Goal: Task Accomplishment & Management: Complete application form

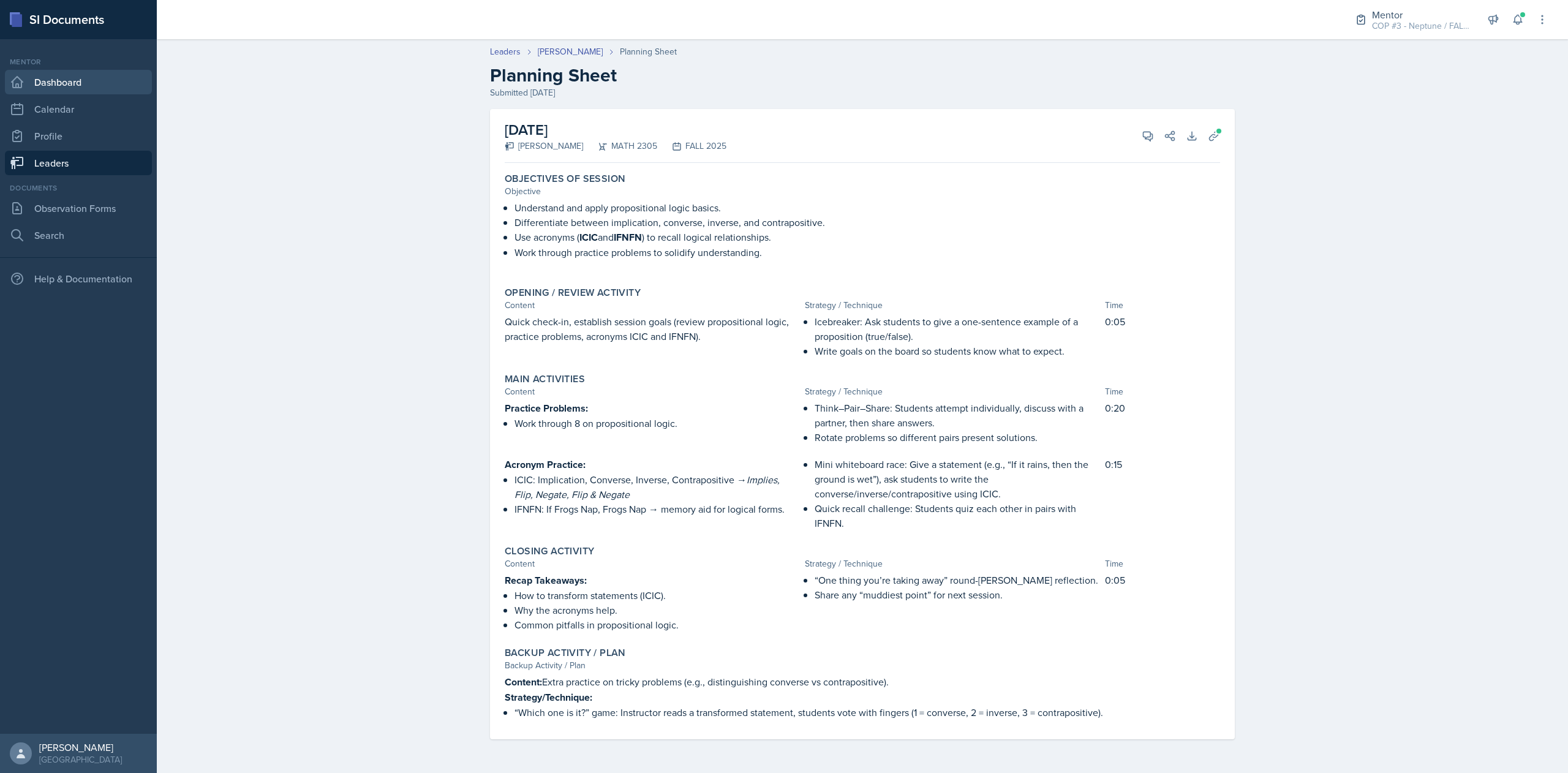
click at [47, 81] on link "Dashboard" at bounding box center [78, 82] width 147 height 25
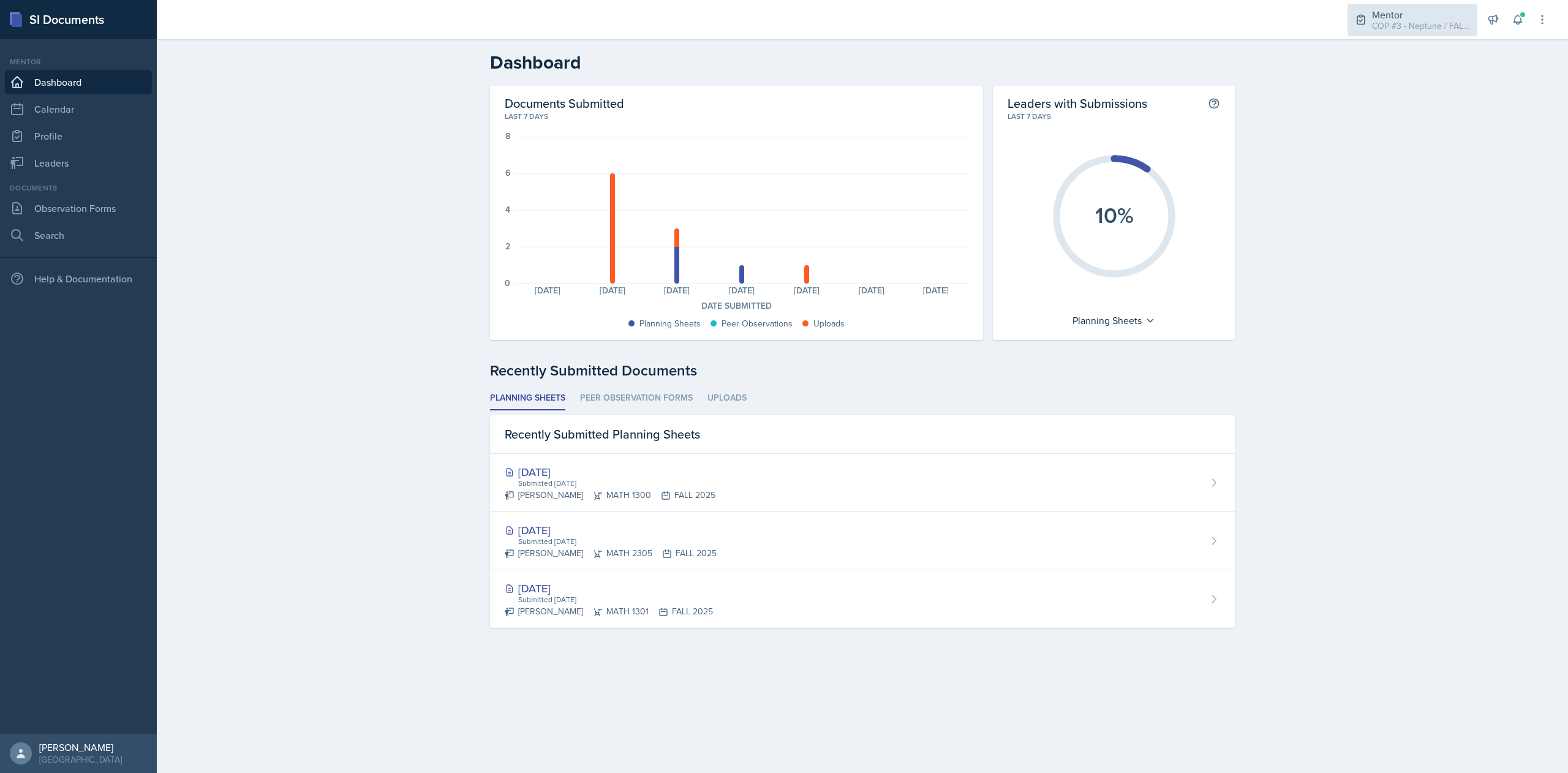
click at [1429, 34] on div "Mentor COP #3 - Neptune / FALL 2025" at bounding box center [1412, 20] width 130 height 33
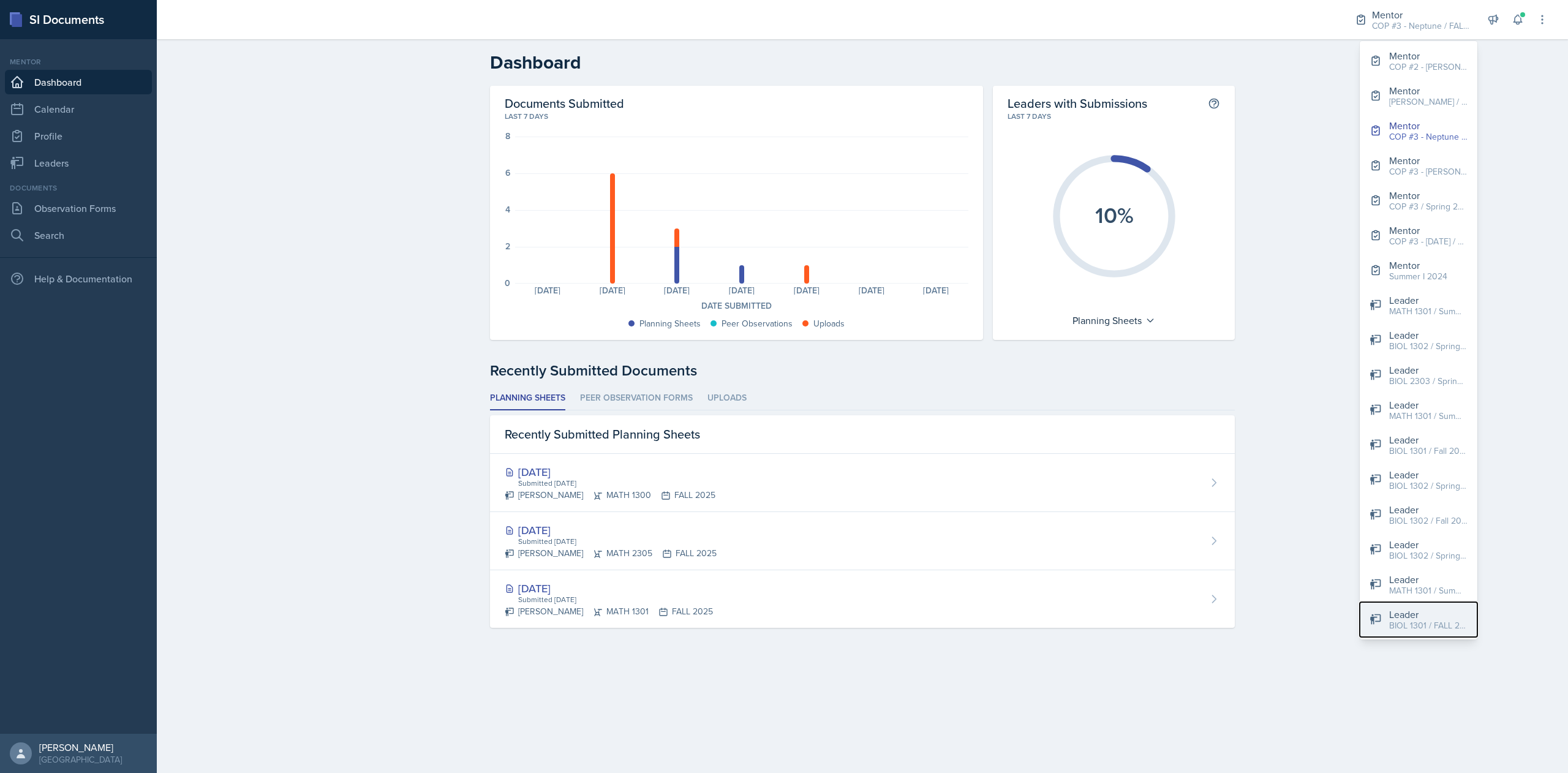
click at [1439, 622] on div "BIOL 1301 / FALL 2025" at bounding box center [1428, 625] width 79 height 13
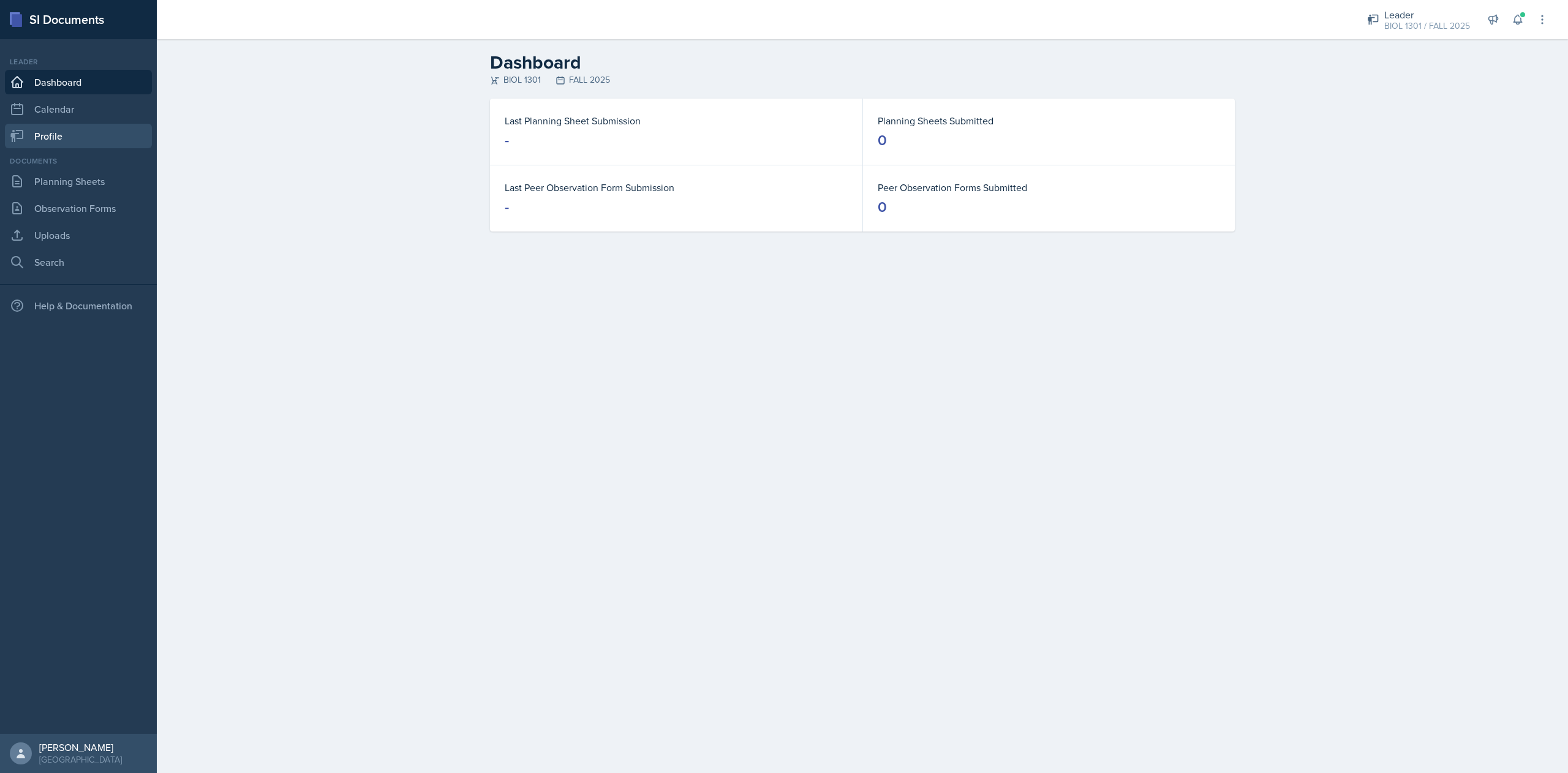
click at [71, 132] on link "Profile" at bounding box center [78, 135] width 147 height 25
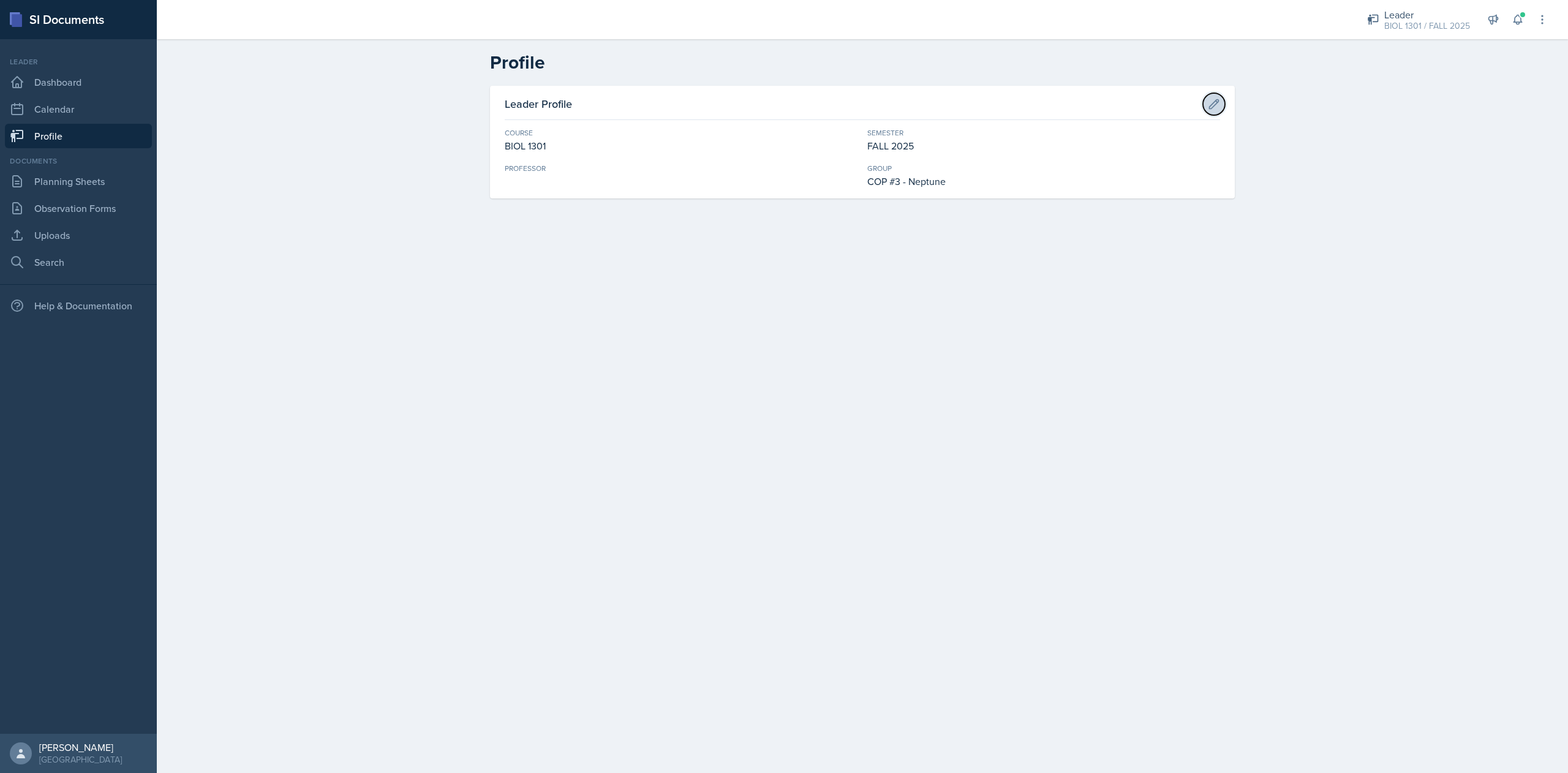
click at [1209, 107] on icon at bounding box center [1214, 104] width 12 height 12
click at [527, 195] on input at bounding box center [681, 190] width 353 height 26
type input "[PERSON_NAME]"
click at [684, 287] on main "Profile Leader Profile Cancel Save Course BIOL 1301 Semester FALL 2025 Professo…" at bounding box center [862, 406] width 1411 height 734
click at [1213, 105] on div "Save" at bounding box center [1204, 106] width 19 height 10
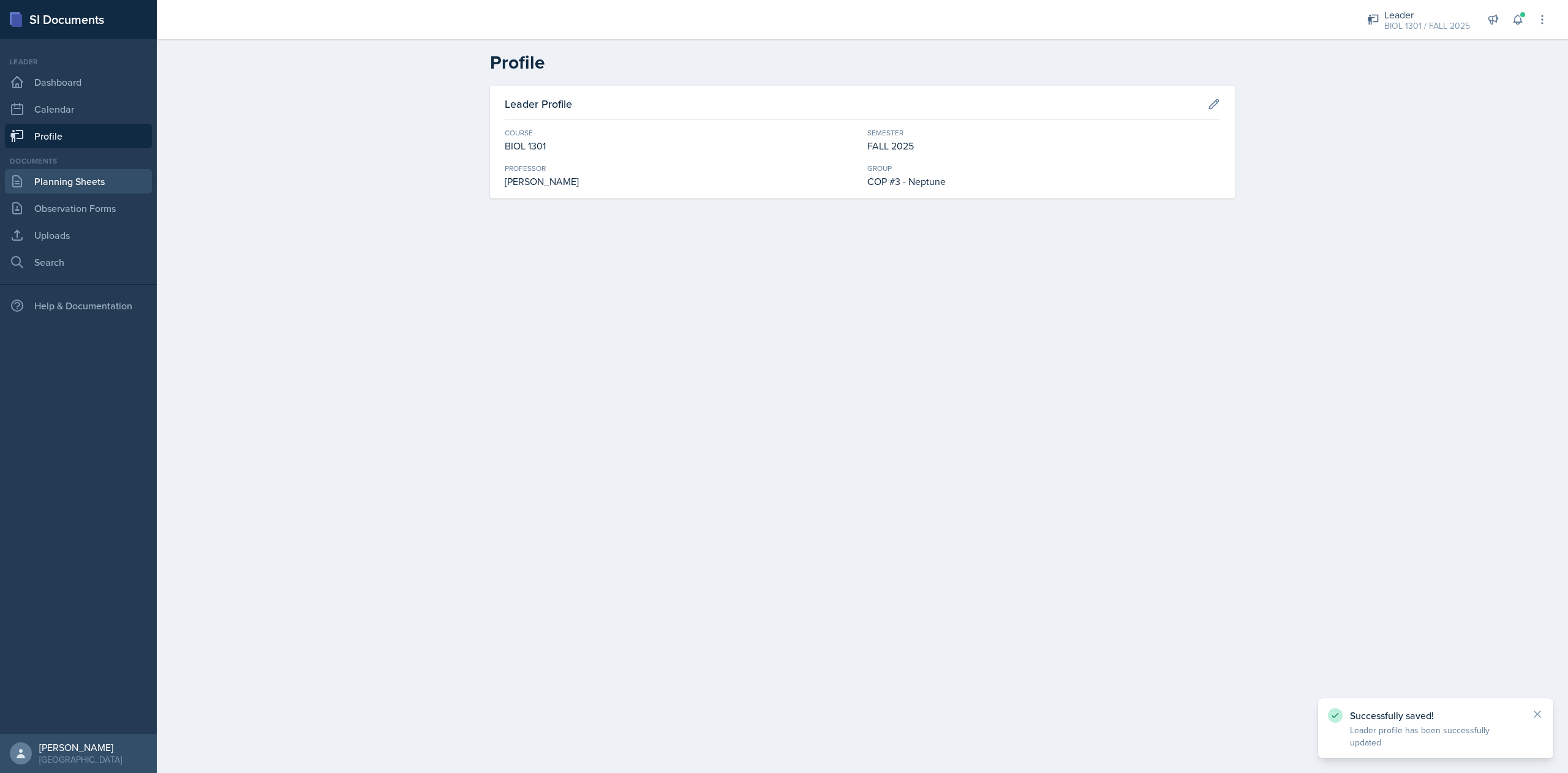
click at [81, 180] on link "Planning Sheets" at bounding box center [78, 181] width 147 height 25
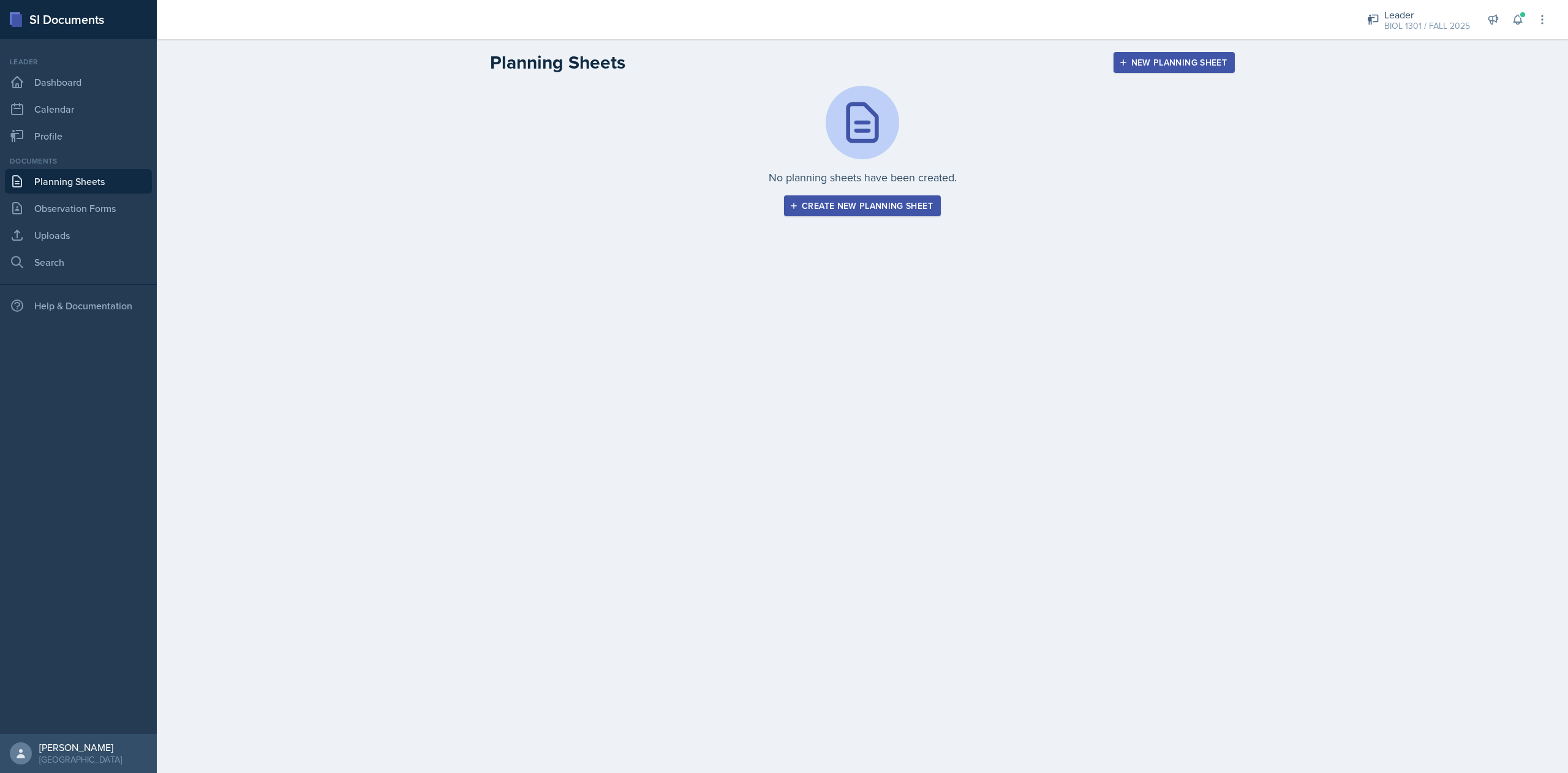
click at [875, 207] on div "Create new planning sheet" at bounding box center [862, 205] width 141 height 10
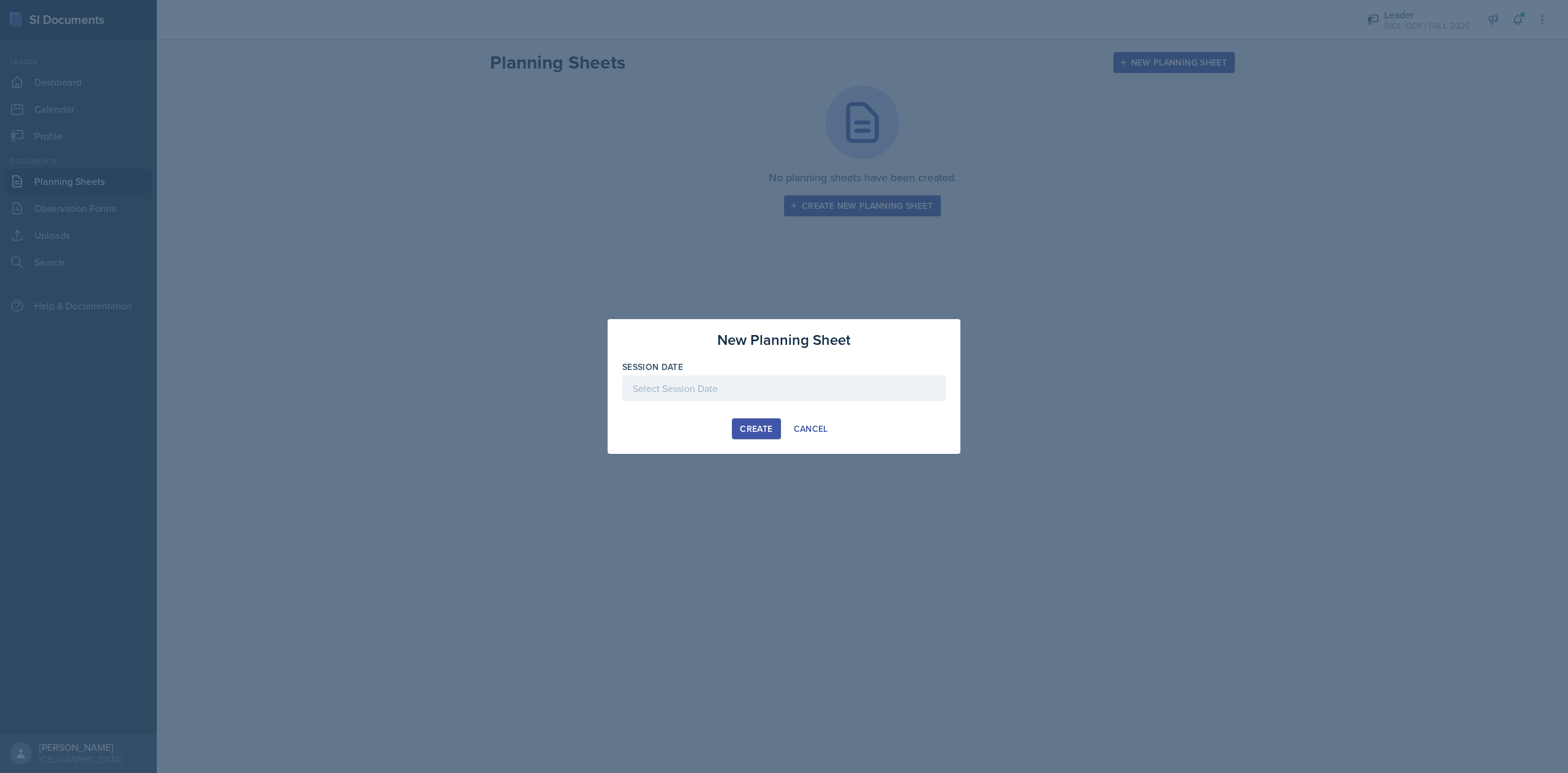
click at [751, 392] on div at bounding box center [784, 388] width 323 height 26
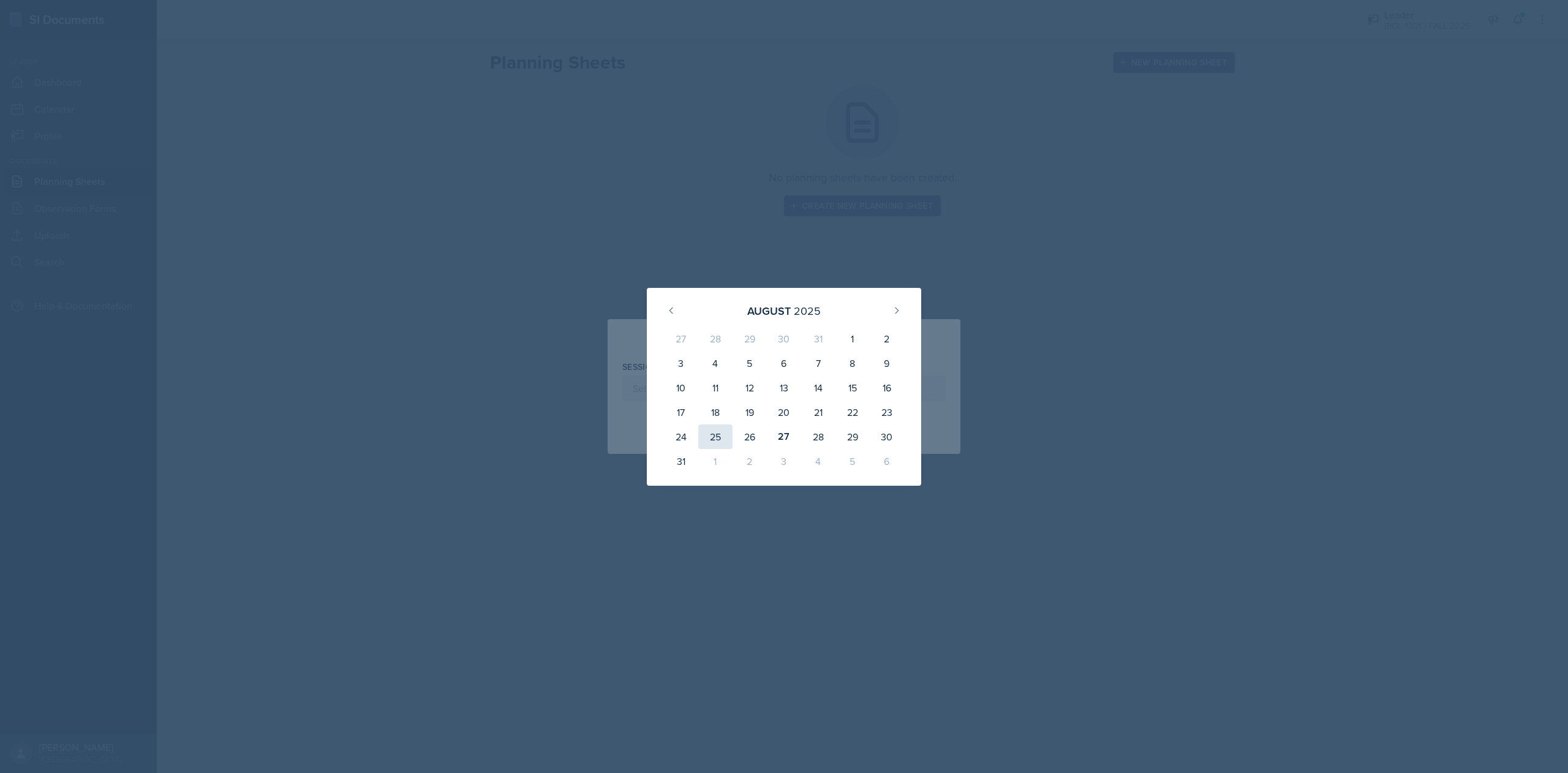
click at [716, 442] on div "25" at bounding box center [715, 436] width 34 height 25
type input "[DATE]"
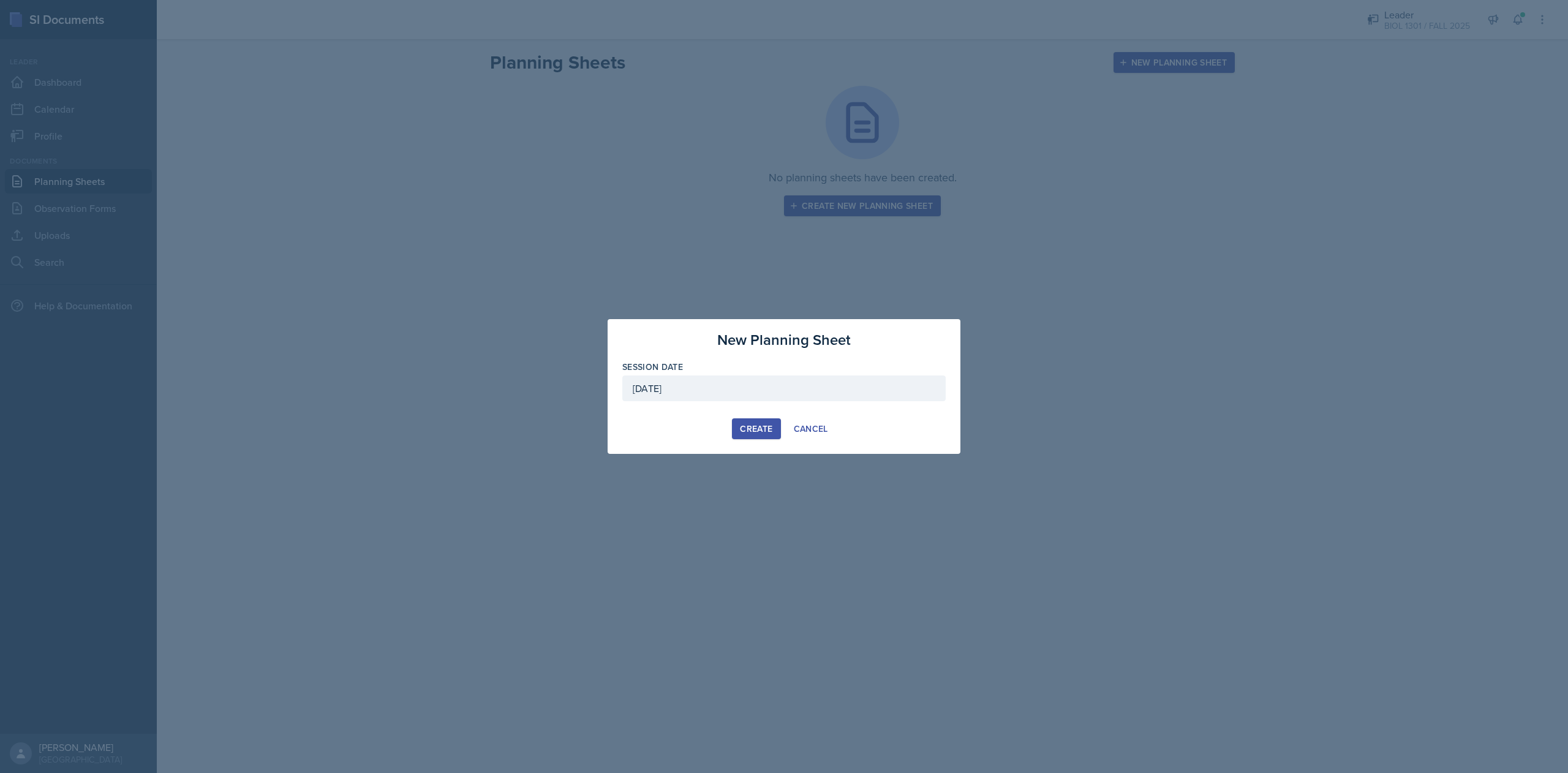
click at [768, 434] on div "Create" at bounding box center [756, 428] width 33 height 10
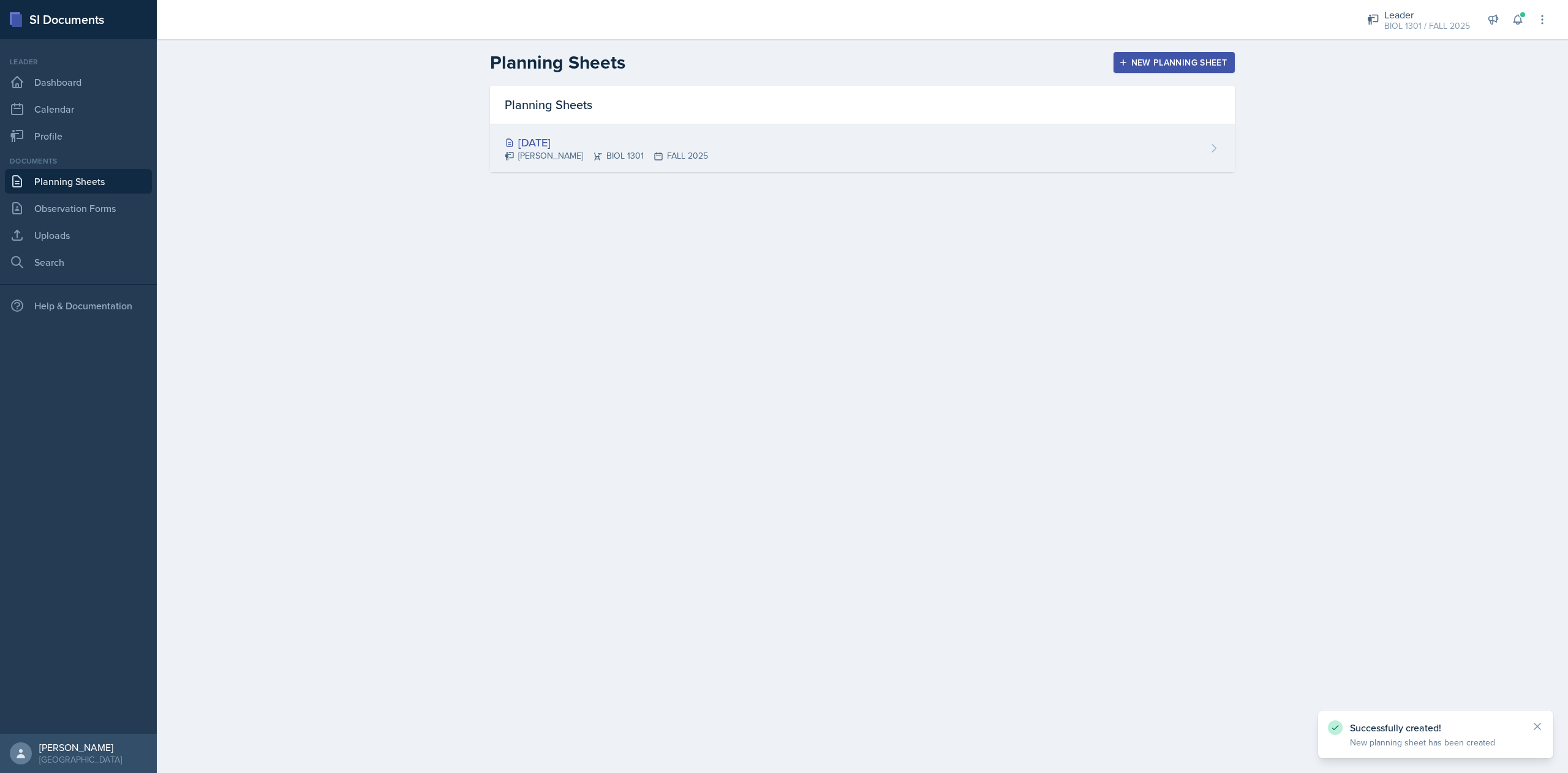
click at [862, 155] on div "[DATE] [PERSON_NAME] BIOL 1301 FALL 2025" at bounding box center [862, 148] width 745 height 48
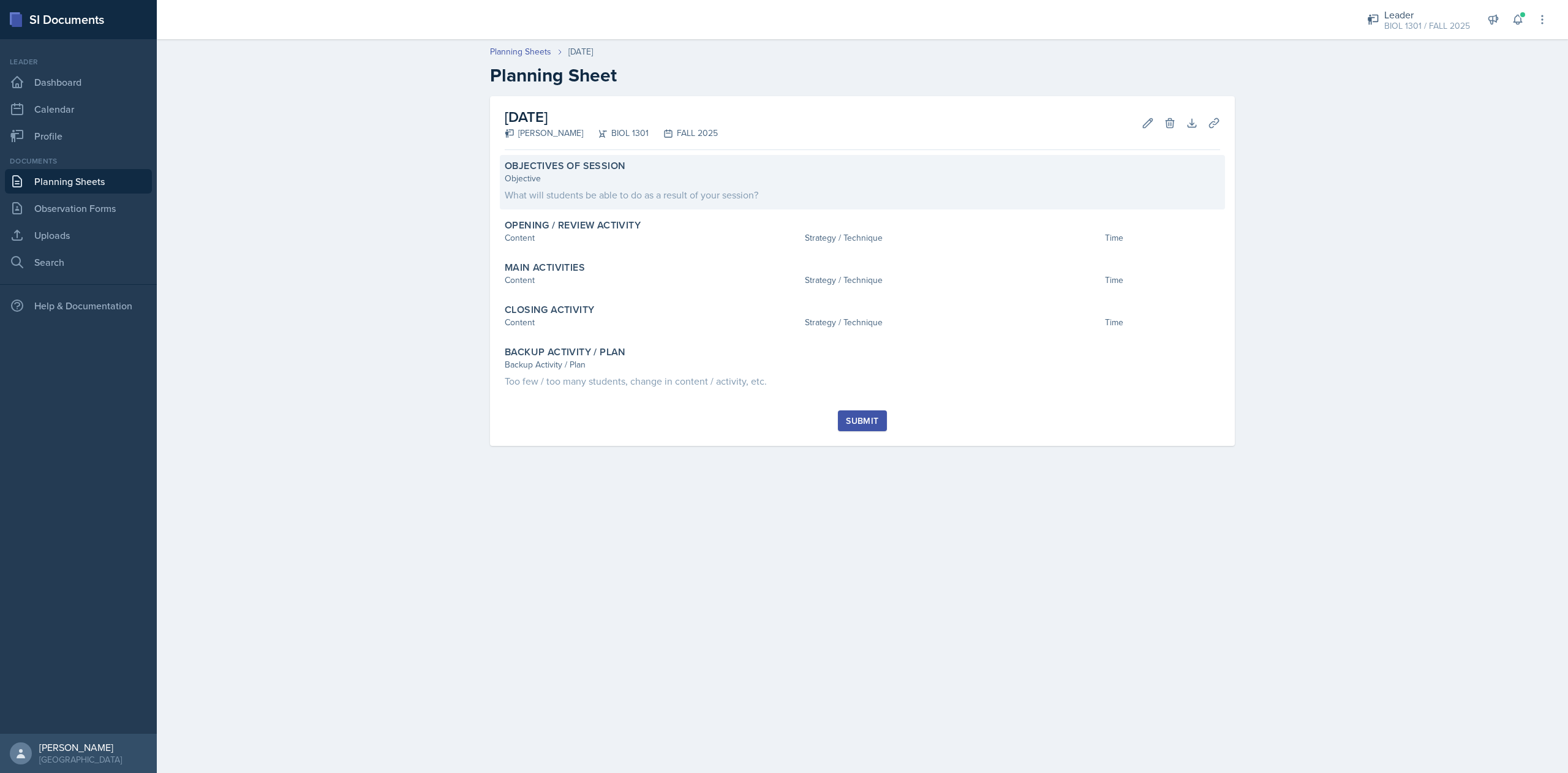
click at [821, 183] on div "Objective" at bounding box center [862, 178] width 715 height 13
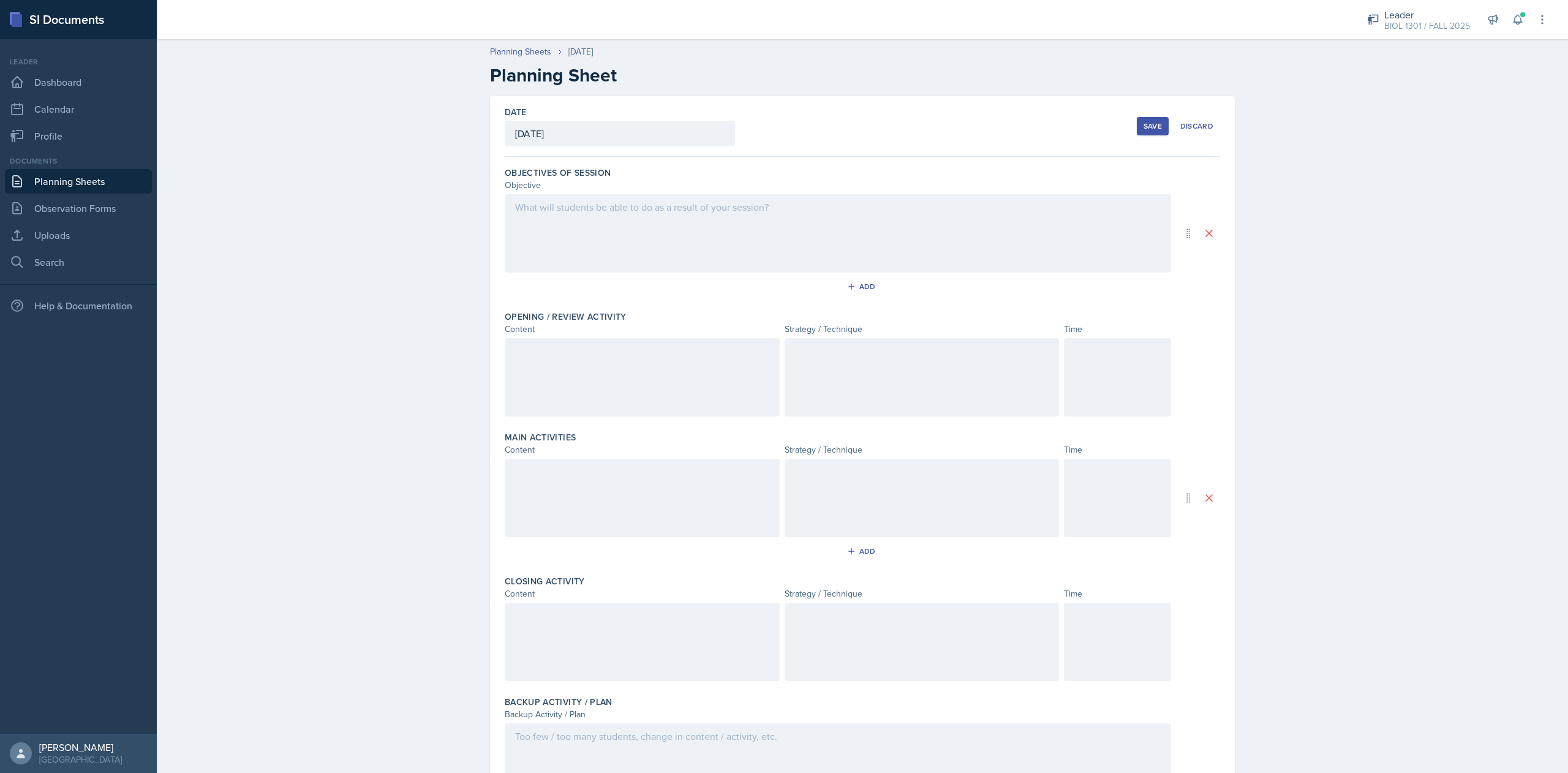
click at [684, 234] on div at bounding box center [838, 233] width 666 height 79
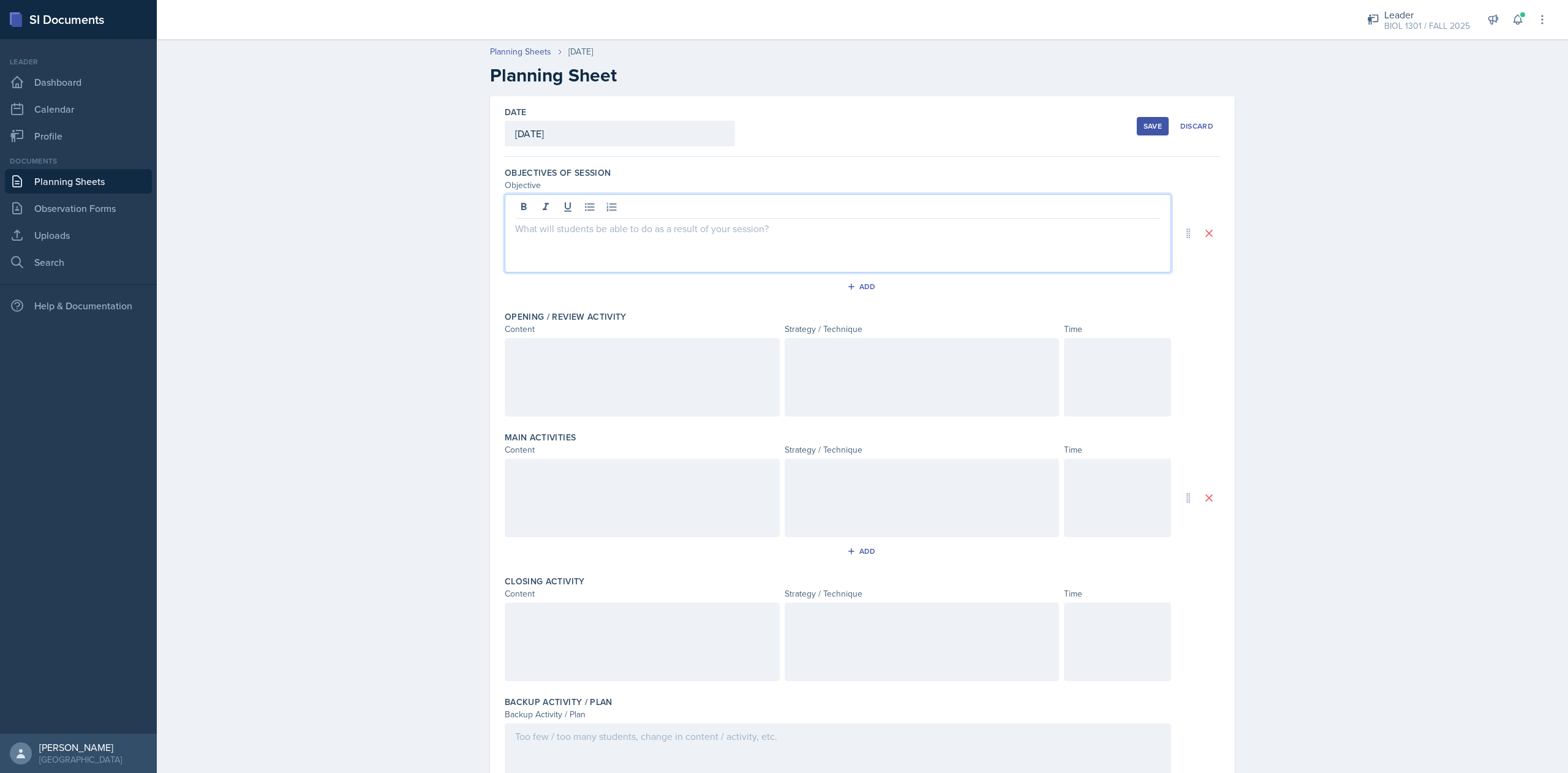
click at [684, 234] on p at bounding box center [838, 228] width 646 height 15
click at [773, 234] on p "Students will be testing their knowledge over unifying themes, energy and matte…" at bounding box center [838, 228] width 646 height 15
click at [886, 229] on p "Students will be testing their knowledge over unifying themes: energy and matte…" at bounding box center [838, 228] width 646 height 15
click at [700, 230] on p "Students will be testing their knowledge over unifying themes: energy and matte…" at bounding box center [838, 228] width 646 height 15
click at [1144, 232] on p "Students will be testing their knowledge over Module 0 of unifying themes: ener…" at bounding box center [838, 228] width 646 height 15
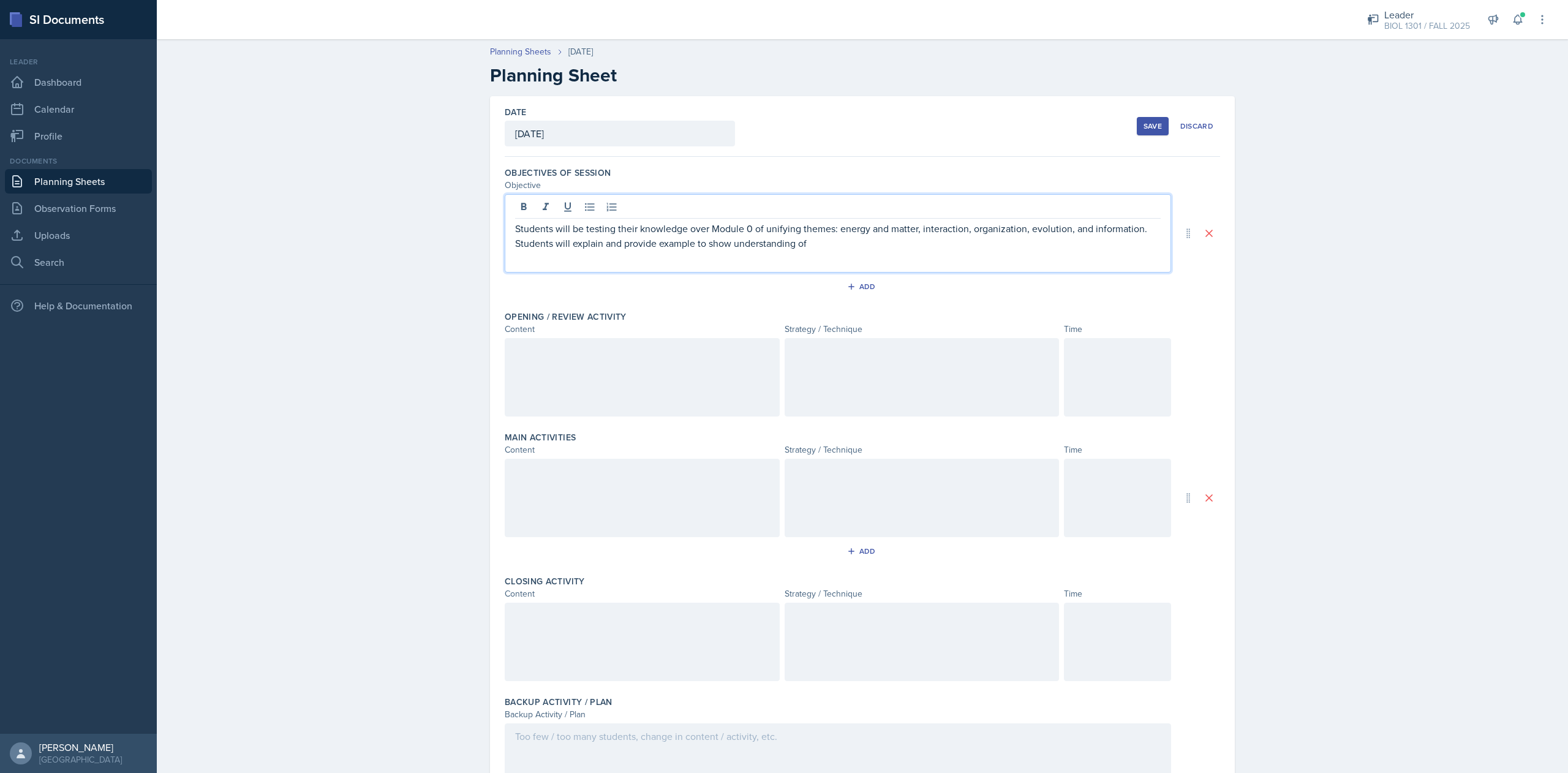
click at [564, 249] on p "Students will be testing their knowledge over Module 0 of unifying themes: ener…" at bounding box center [838, 235] width 646 height 29
click at [851, 249] on p "Students will be testing their knowledge over Module 0 of unifying themes: ener…" at bounding box center [838, 235] width 646 height 29
click at [587, 350] on div at bounding box center [642, 377] width 275 height 79
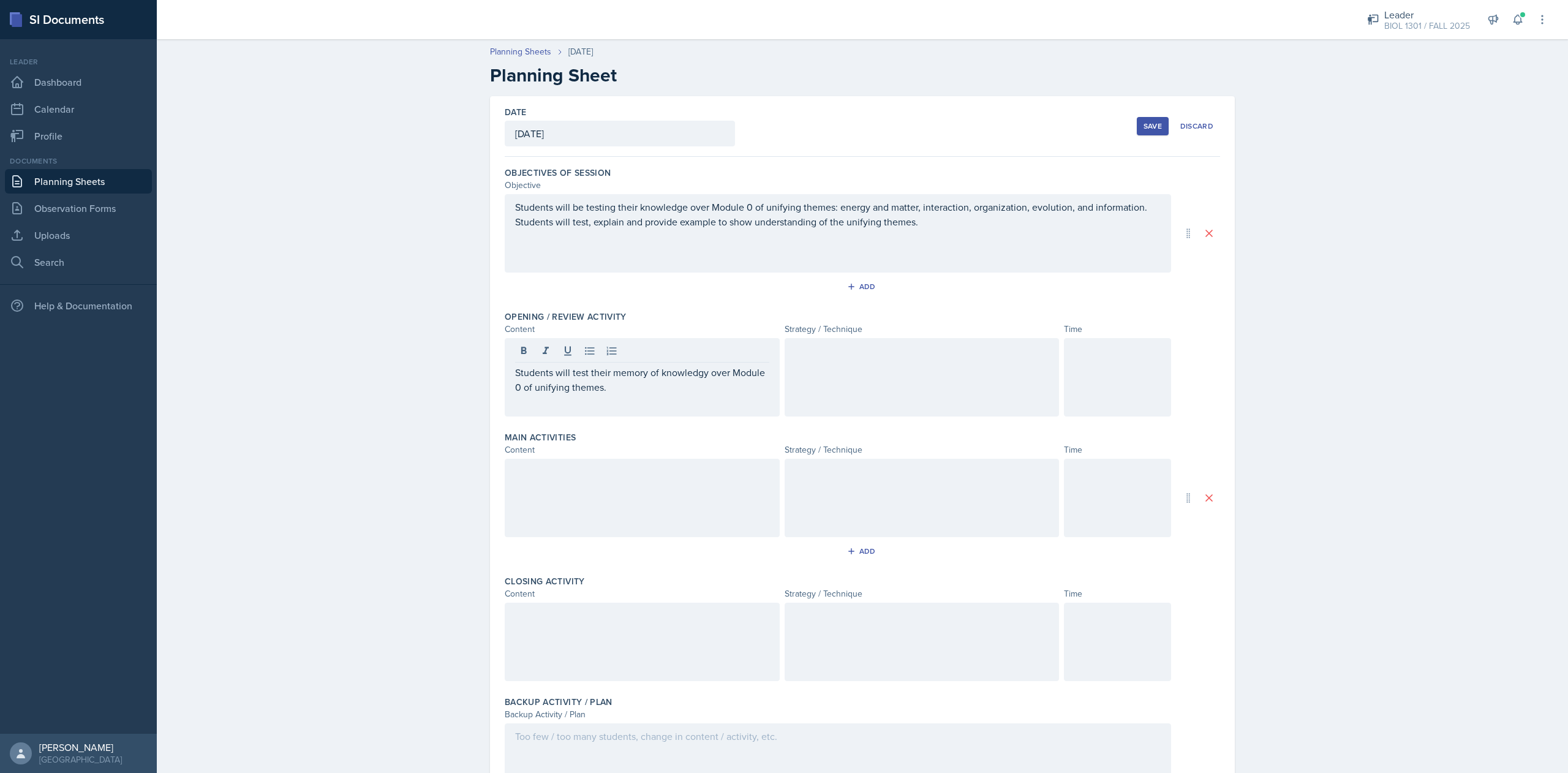
click at [820, 369] on div at bounding box center [922, 377] width 275 height 79
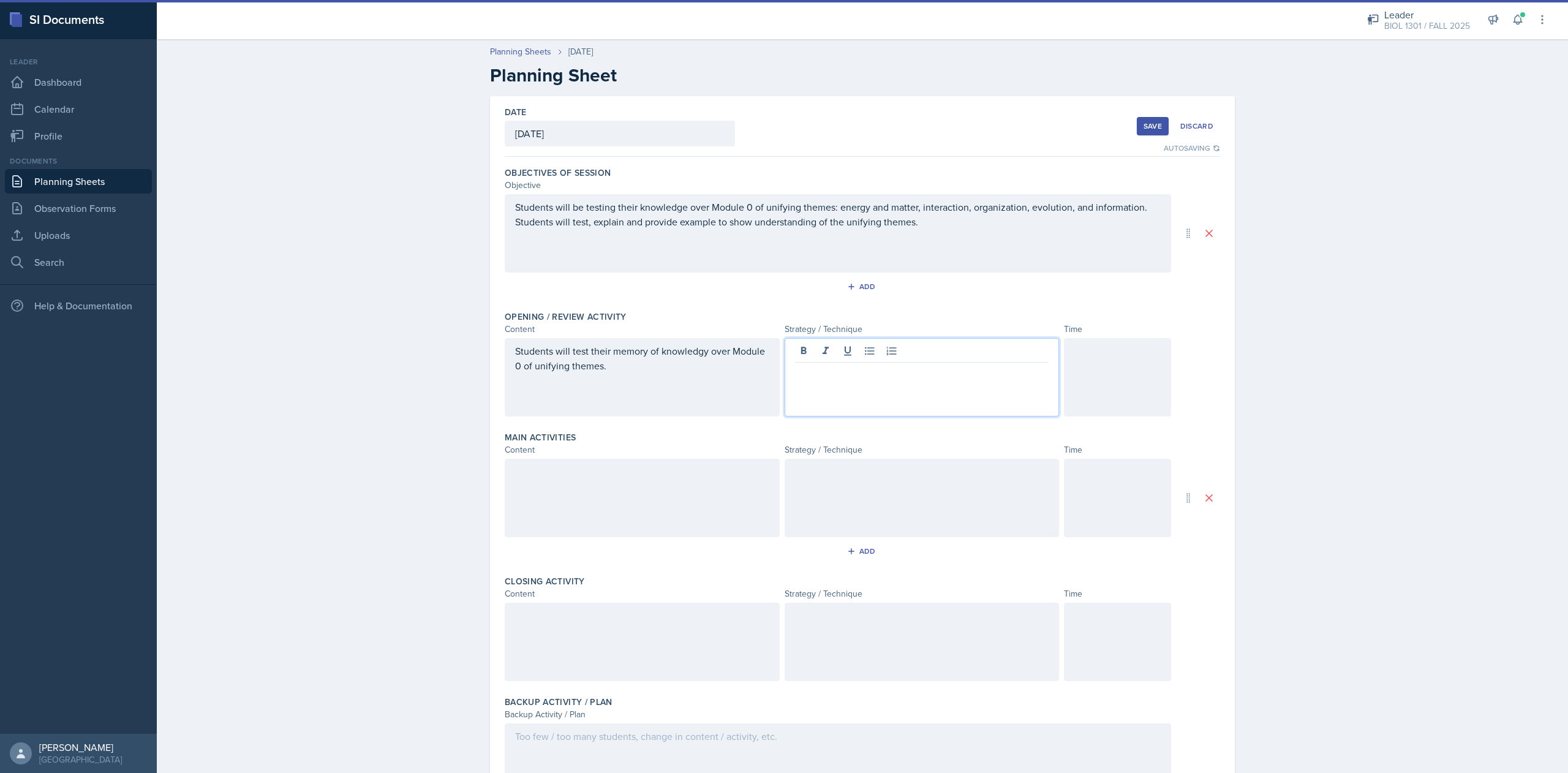
click at [680, 369] on p "Students will test their memory of knowledgy over Module 0 of unifying themes." at bounding box center [642, 358] width 254 height 29
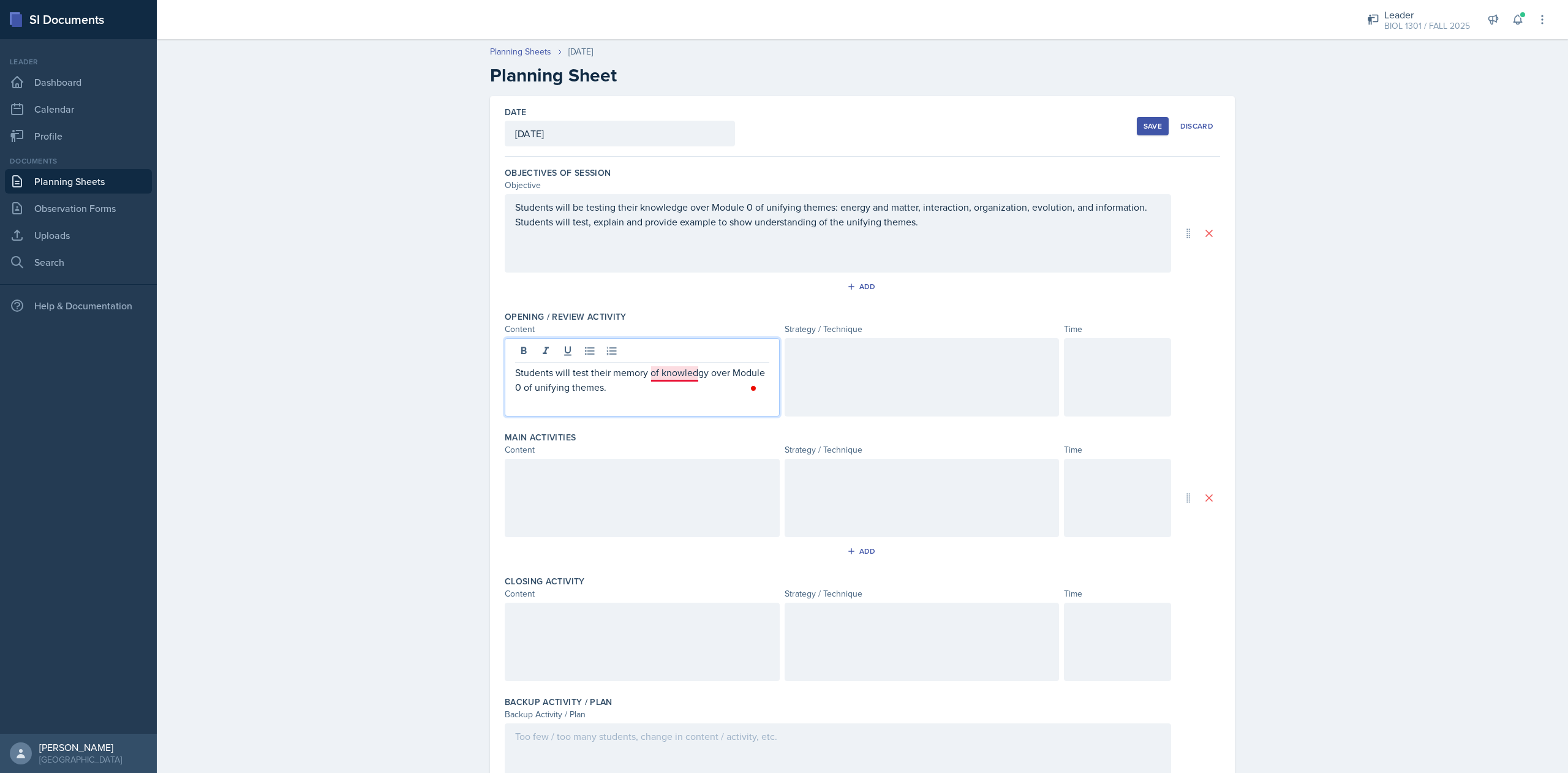
click at [669, 373] on p "Students will test their memory of knowledgy over Module 0 of unifying themes." at bounding box center [642, 379] width 254 height 29
click at [674, 399] on div "Students will test their memory of knowledge over Module 0 of unifying themes." at bounding box center [642, 377] width 275 height 79
click at [638, 383] on p "Students will test their memory of knowledge over Module 0 of unifying themes." at bounding box center [642, 379] width 254 height 29
click at [976, 381] on div at bounding box center [922, 377] width 275 height 79
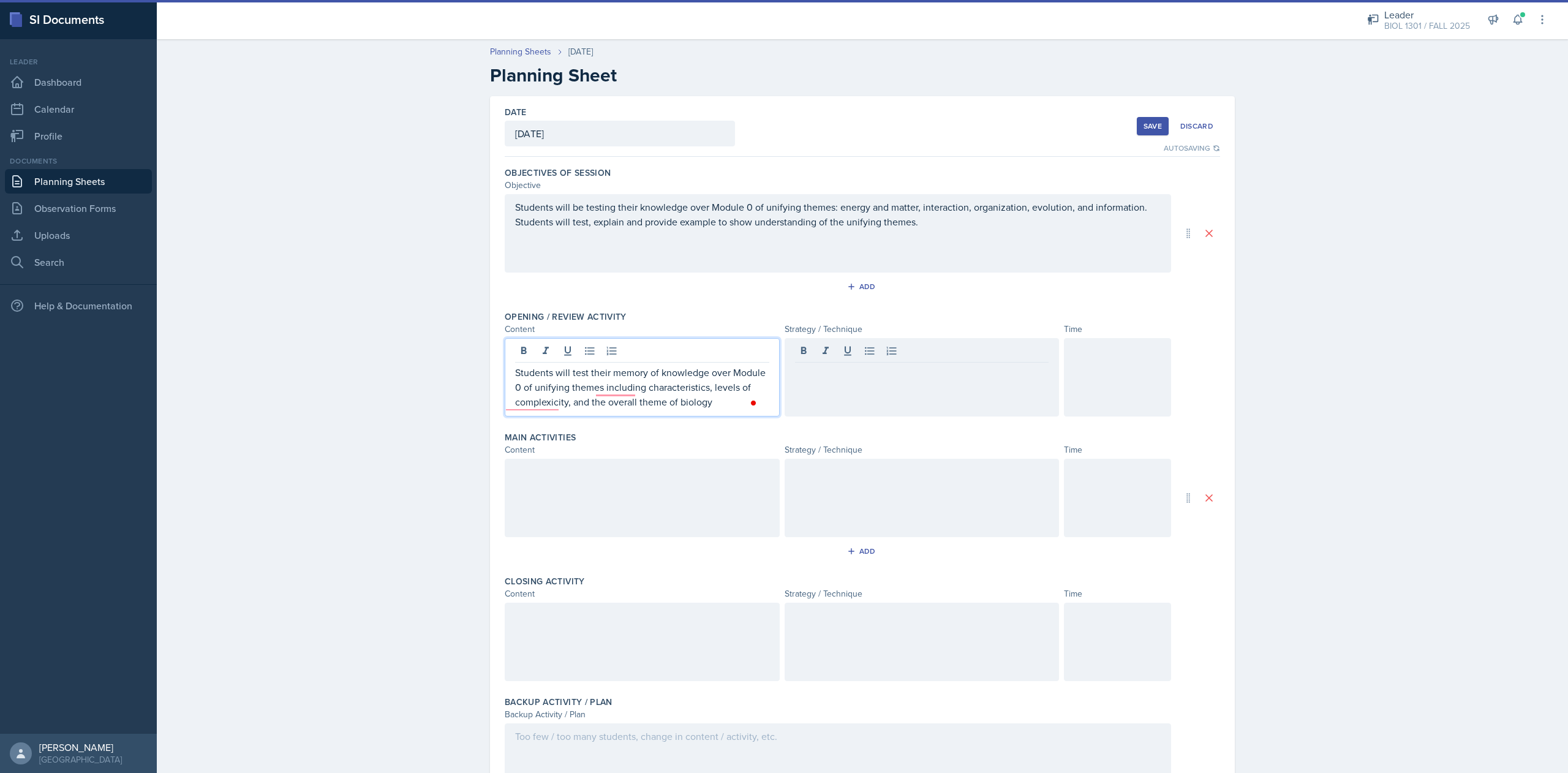
click at [719, 388] on p "Students will test their memory of knowledge over Module 0 of unifying themes i…" at bounding box center [642, 387] width 254 height 44
click at [846, 384] on div at bounding box center [922, 377] width 275 height 79
click at [616, 369] on p "Students will test their memory of knowledge over Module 0 of unifying themes i…" at bounding box center [642, 387] width 254 height 44
click at [628, 396] on p "Students will test their memory of knowledge over Module 0 of unifying themes i…" at bounding box center [642, 387] width 254 height 44
click at [624, 388] on p "Students will test their memory of knowledge over Module 0 of unifying themes i…" at bounding box center [642, 387] width 254 height 44
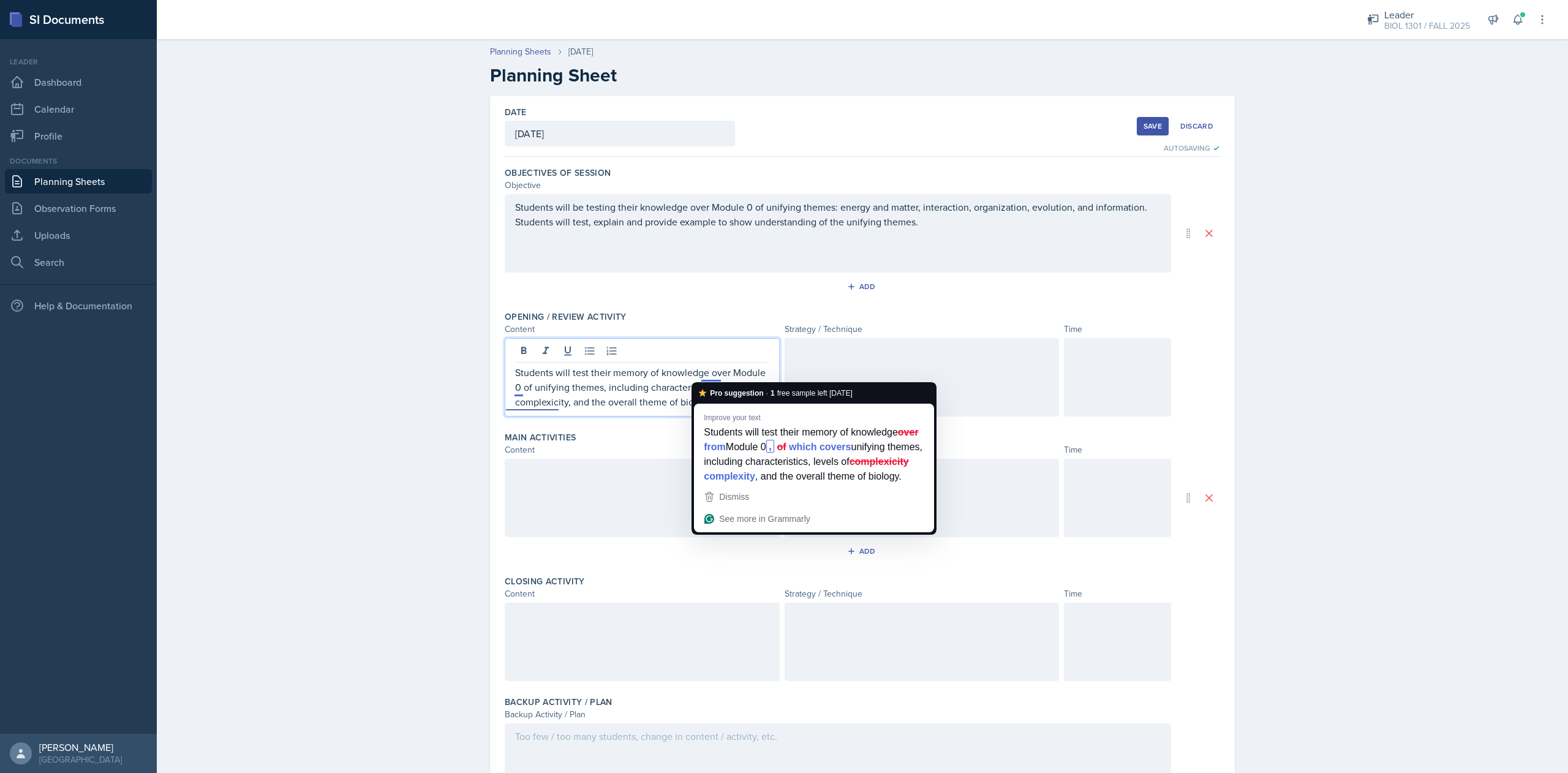
click at [703, 376] on p "Students will test their memory of knowledge over Module 0 of unifying themes, …" at bounding box center [642, 387] width 254 height 44
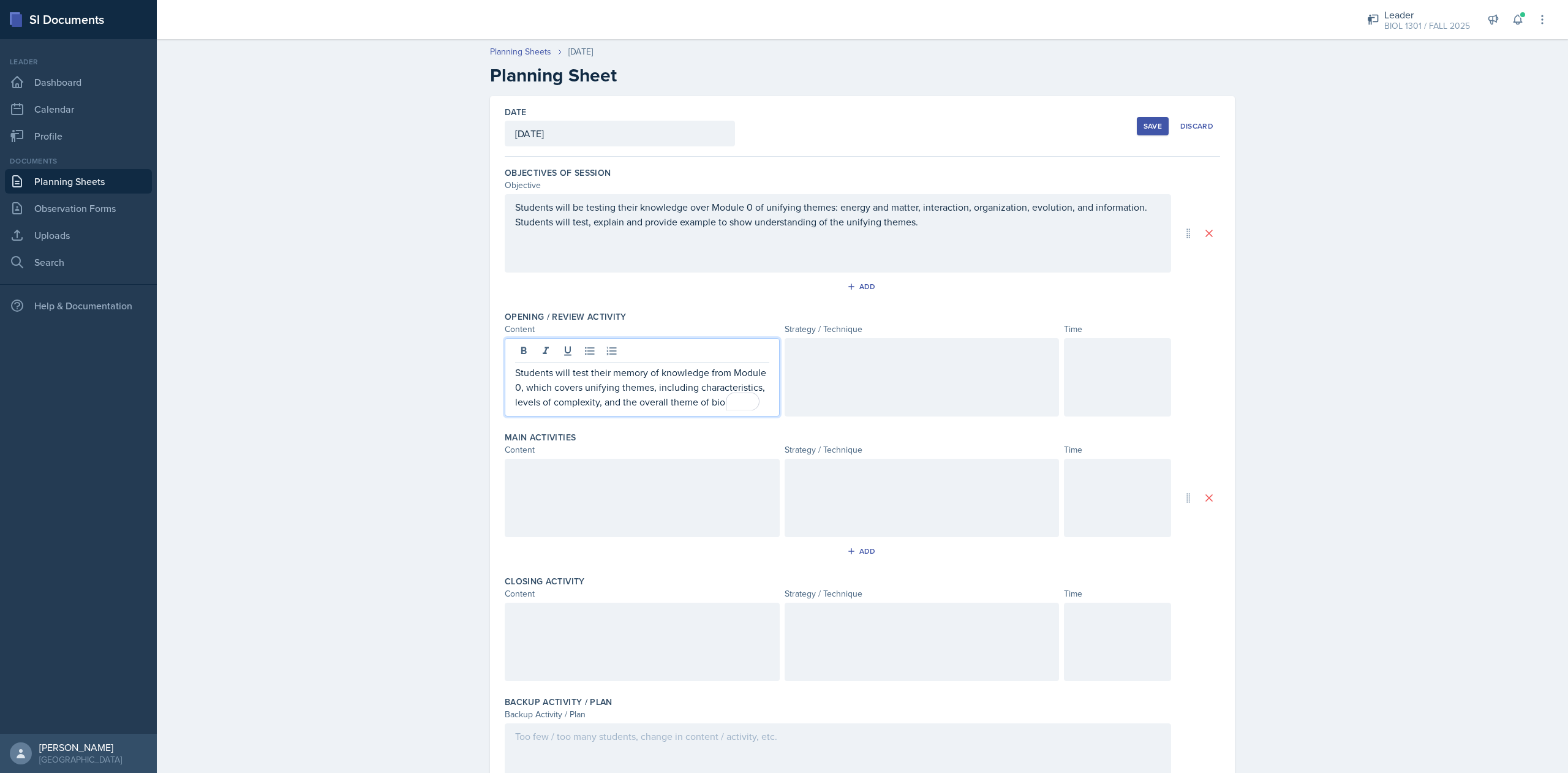
click at [861, 372] on div at bounding box center [922, 377] width 275 height 79
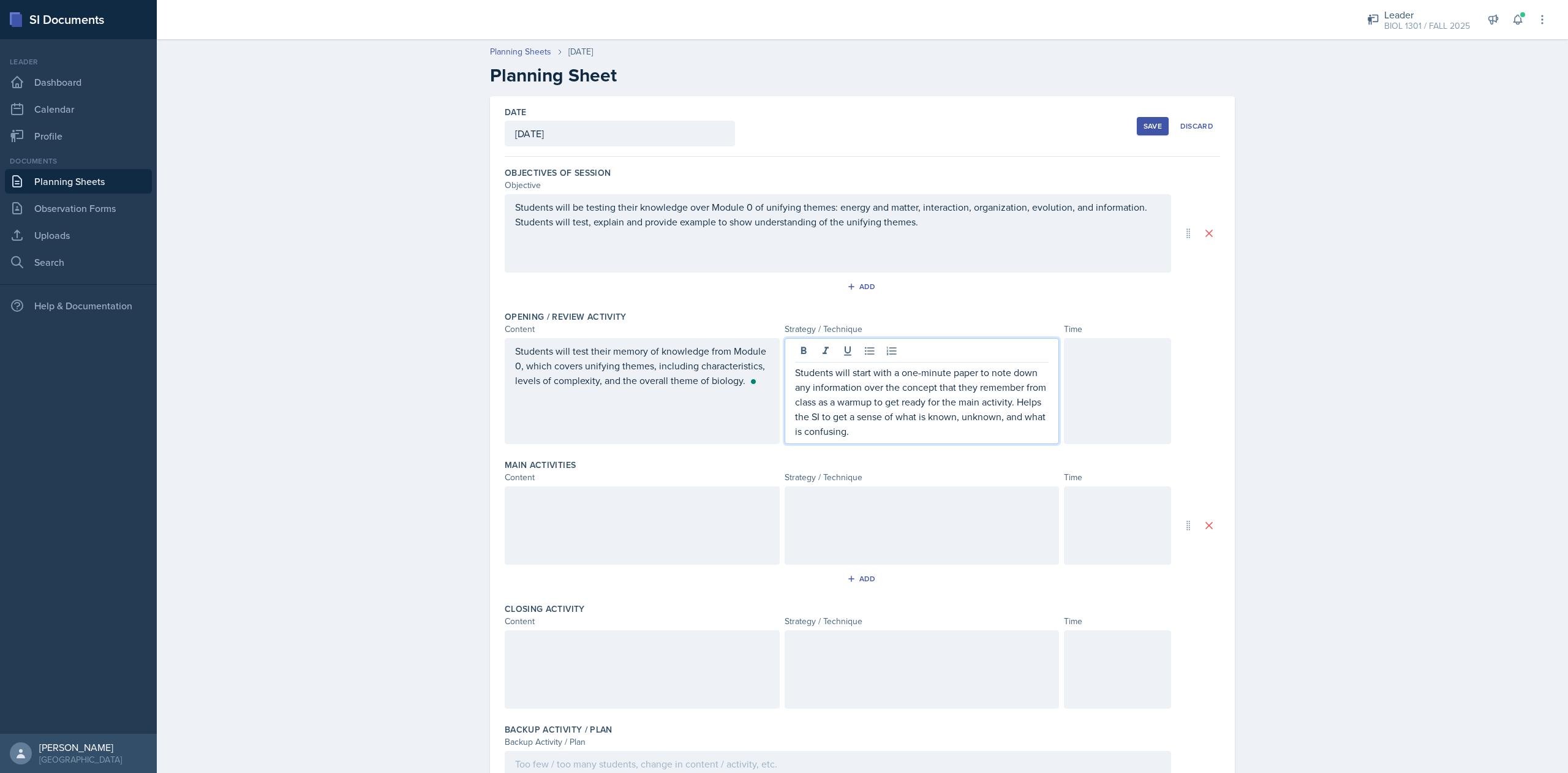
click at [1098, 406] on div at bounding box center [1117, 391] width 107 height 106
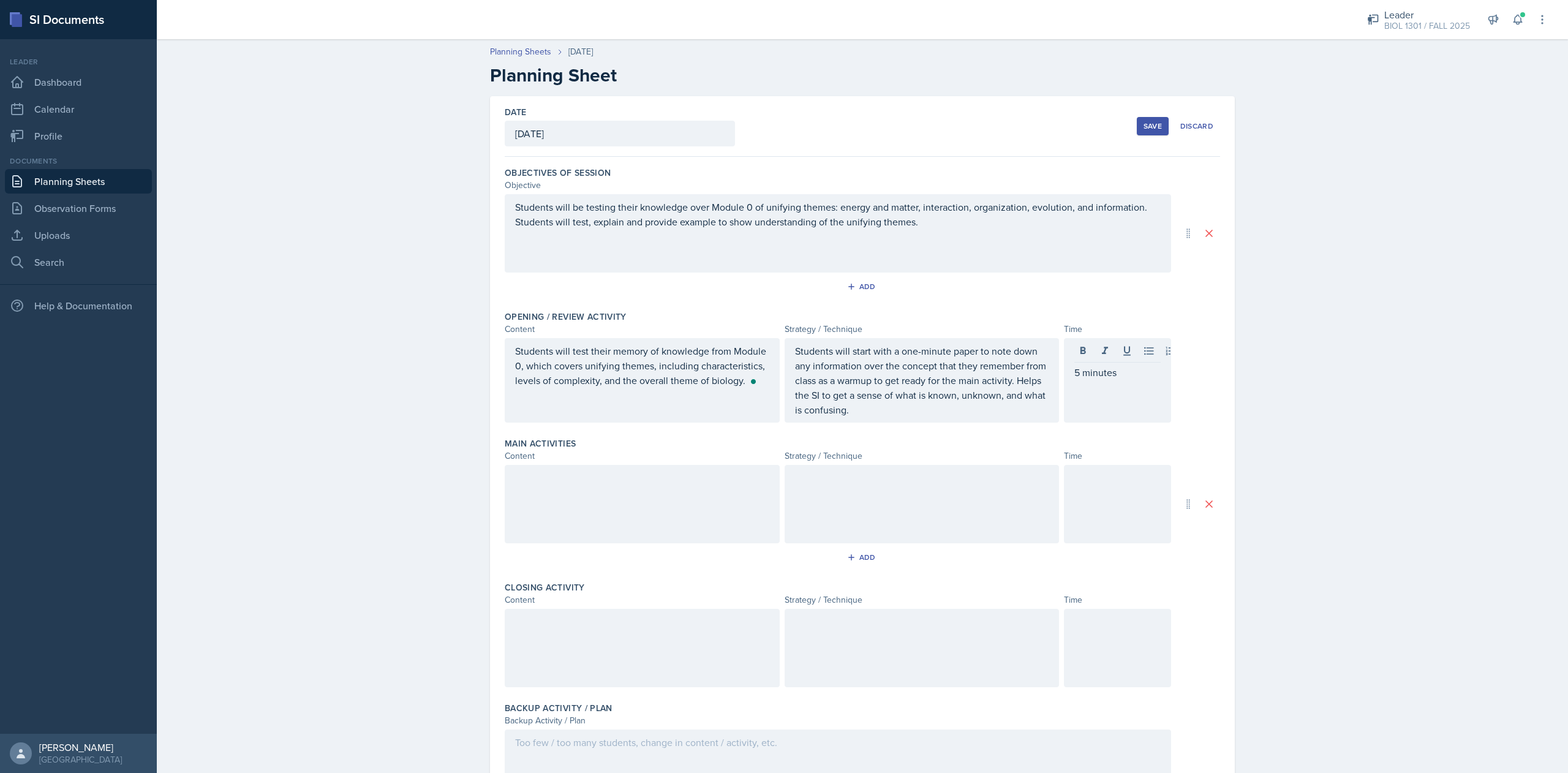
click at [596, 523] on div at bounding box center [642, 504] width 275 height 79
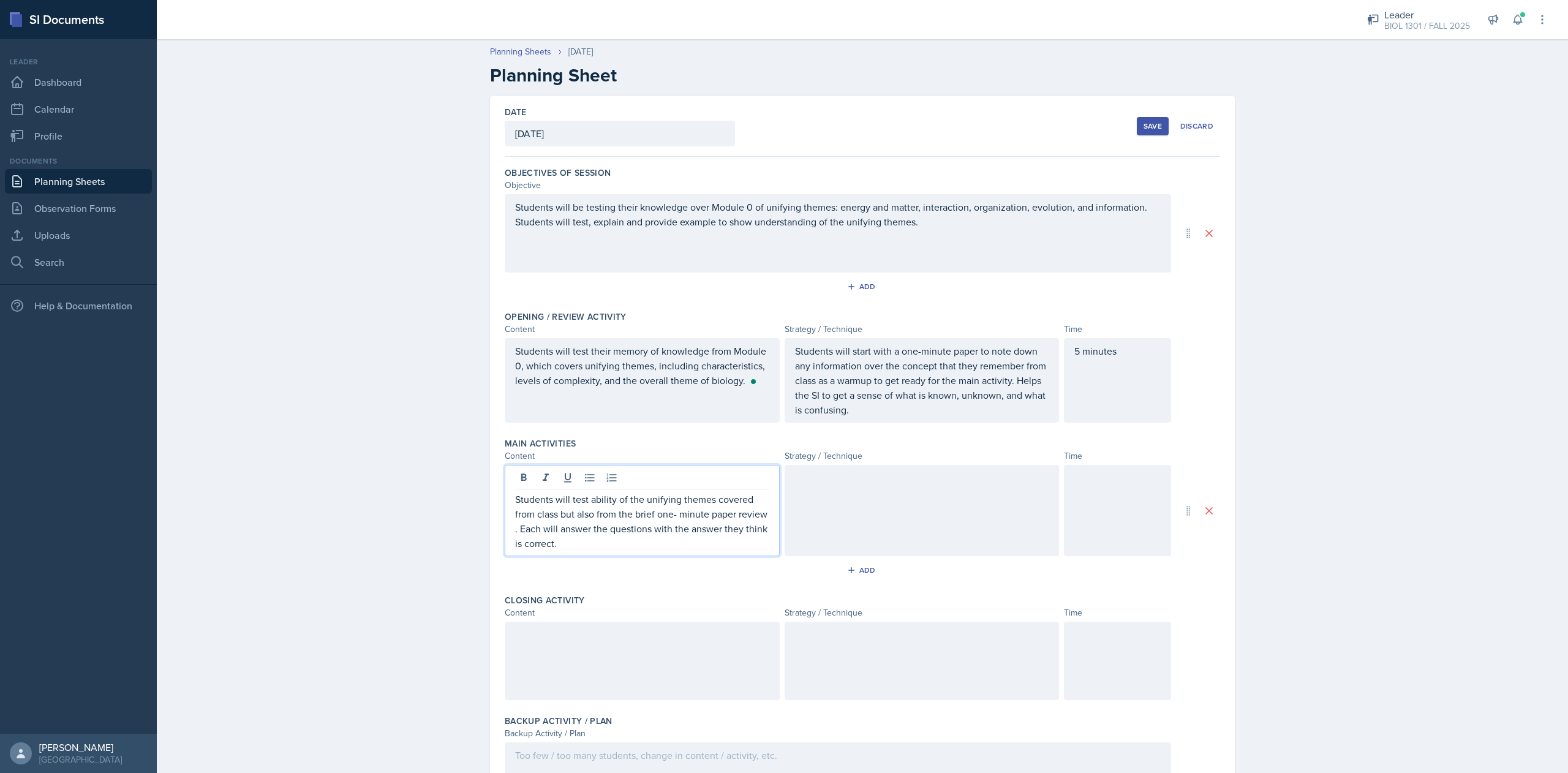
click at [878, 517] on div at bounding box center [922, 510] width 275 height 91
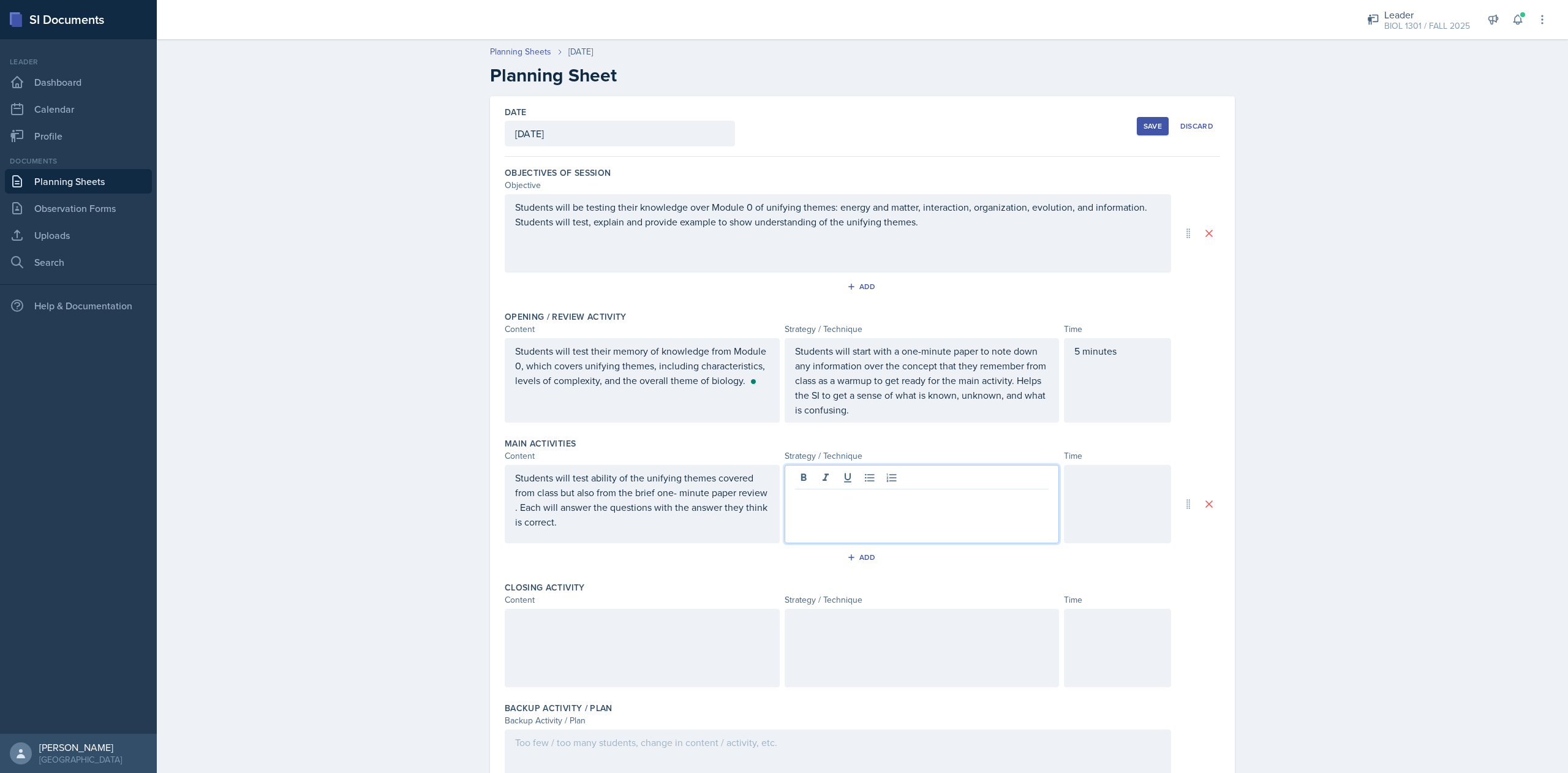
click at [515, 511] on p "Students will test ability of the unifying themes covered from class but also f…" at bounding box center [642, 500] width 254 height 59
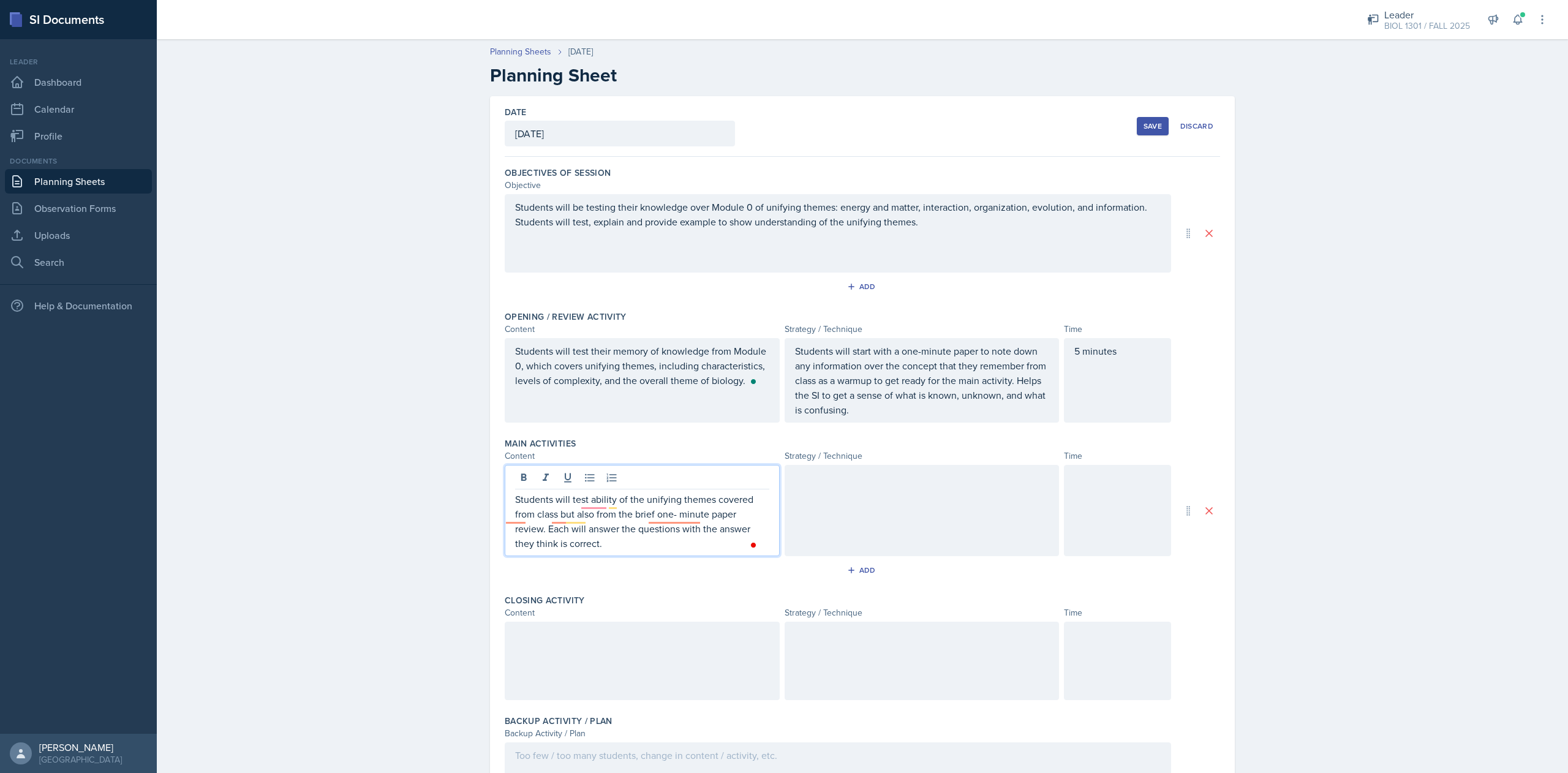
click at [856, 554] on div at bounding box center [922, 510] width 275 height 91
click at [603, 485] on div "Students will test ability of the unifying themes covered from class but also f…" at bounding box center [642, 510] width 275 height 91
click at [596, 506] on p "Students will test ability of the unifying themes covered from class but also f…" at bounding box center [642, 521] width 254 height 59
click at [520, 516] on p "Students will test the ability of the unifying themes covered from class but al…" at bounding box center [642, 521] width 254 height 59
click at [546, 520] on p "Students will test the ability of the unifying themes covered in class but also…" at bounding box center [642, 521] width 254 height 59
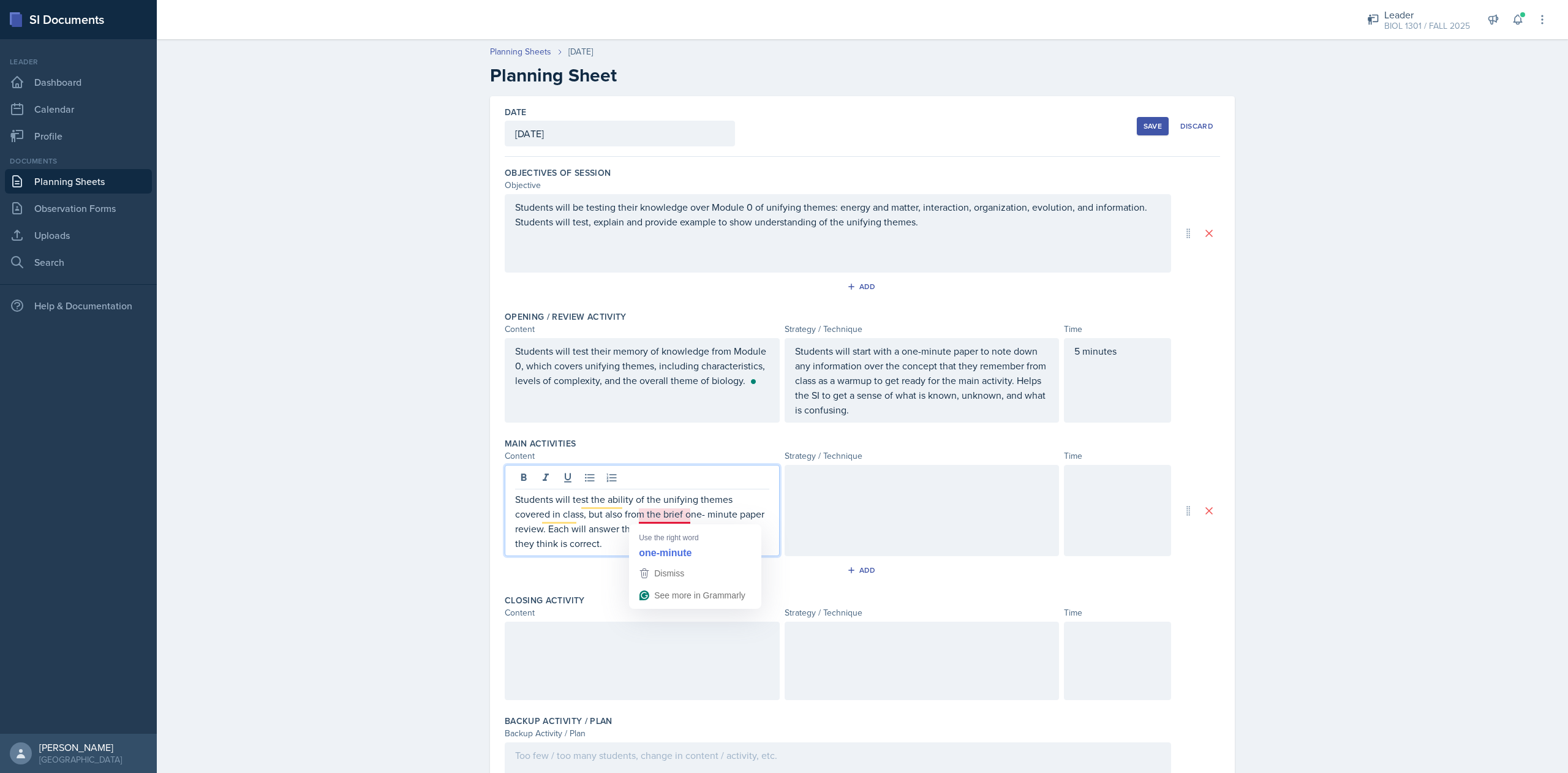
click at [665, 517] on p "Students will test the ability of the unifying themes covered in class, but als…" at bounding box center [642, 521] width 254 height 59
click at [826, 502] on div at bounding box center [922, 510] width 275 height 91
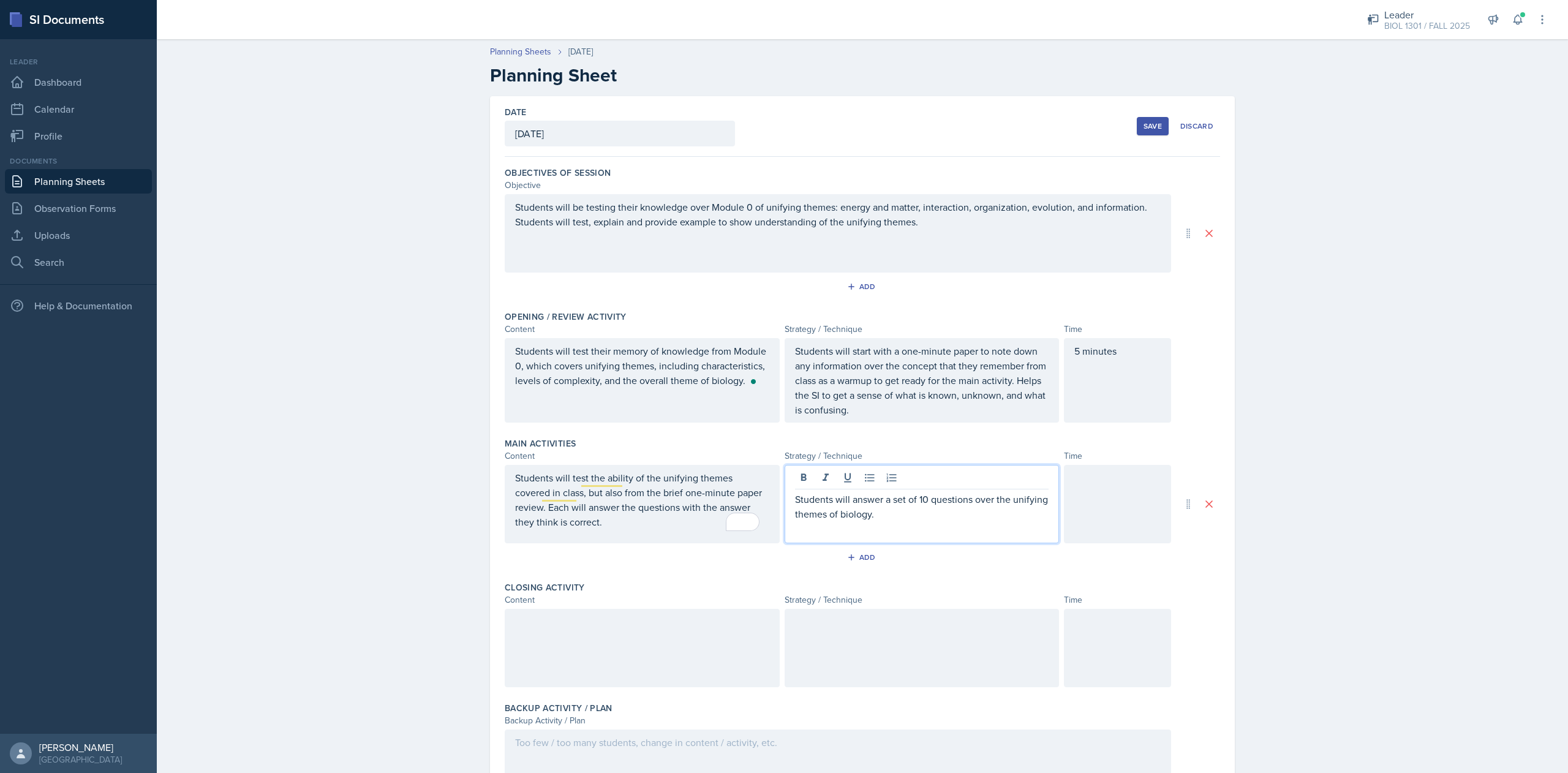
click at [1110, 509] on div at bounding box center [1117, 504] width 107 height 79
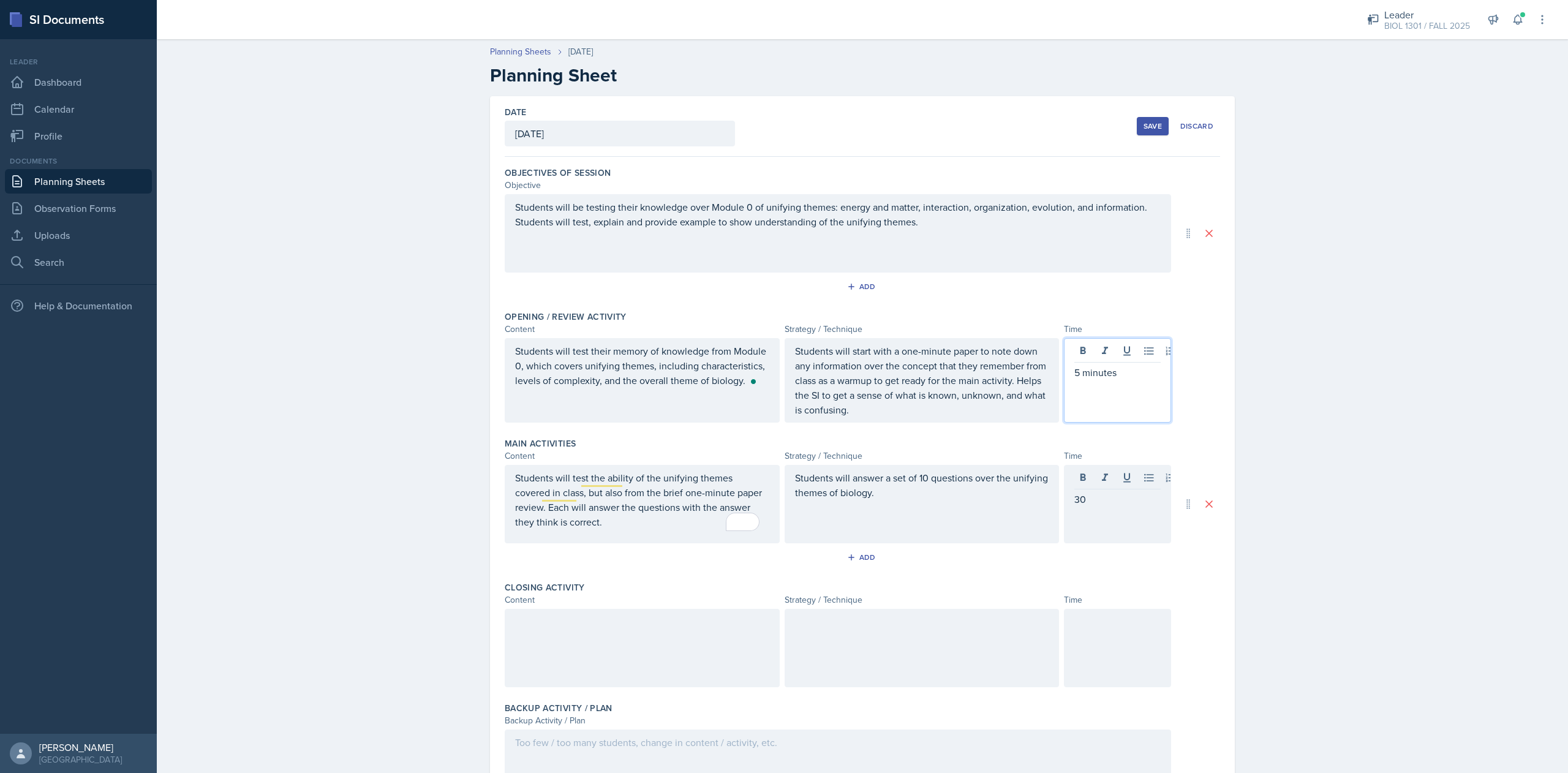
click at [1074, 351] on div "5 minutes" at bounding box center [1117, 380] width 107 height 85
click at [1098, 485] on div "30" at bounding box center [1117, 504] width 107 height 79
click at [904, 506] on div "Students will answer a set of 10 questions over the unifying themes of biology." at bounding box center [922, 504] width 275 height 79
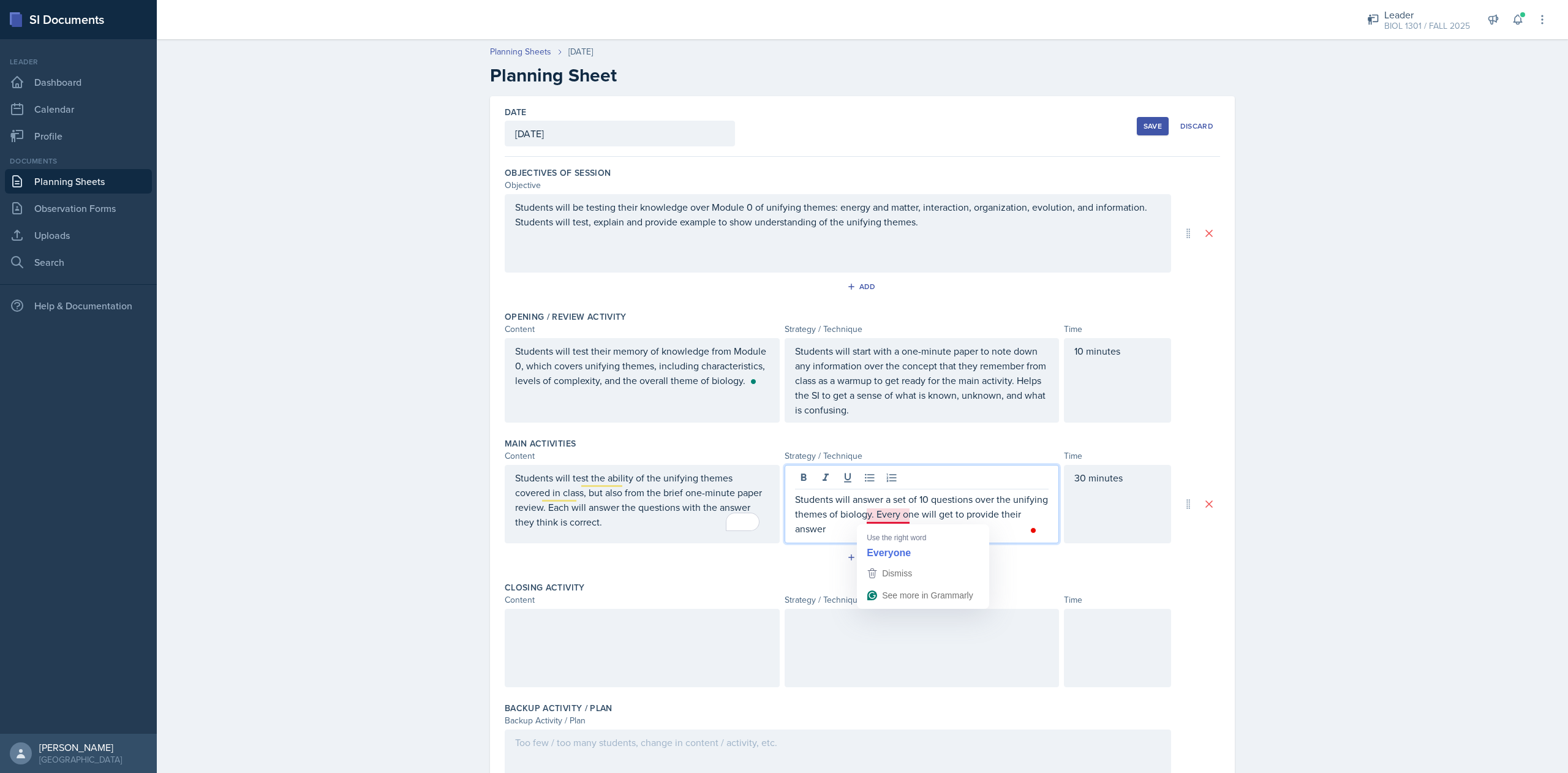
click at [880, 516] on p "Students will answer a set of 10 questions over the unifying themes of biology.…" at bounding box center [922, 514] width 254 height 44
click at [887, 536] on p "Students will answer a set of 10 questions over the unifying themes of biology.…" at bounding box center [922, 514] width 254 height 44
click at [552, 644] on div at bounding box center [642, 648] width 275 height 79
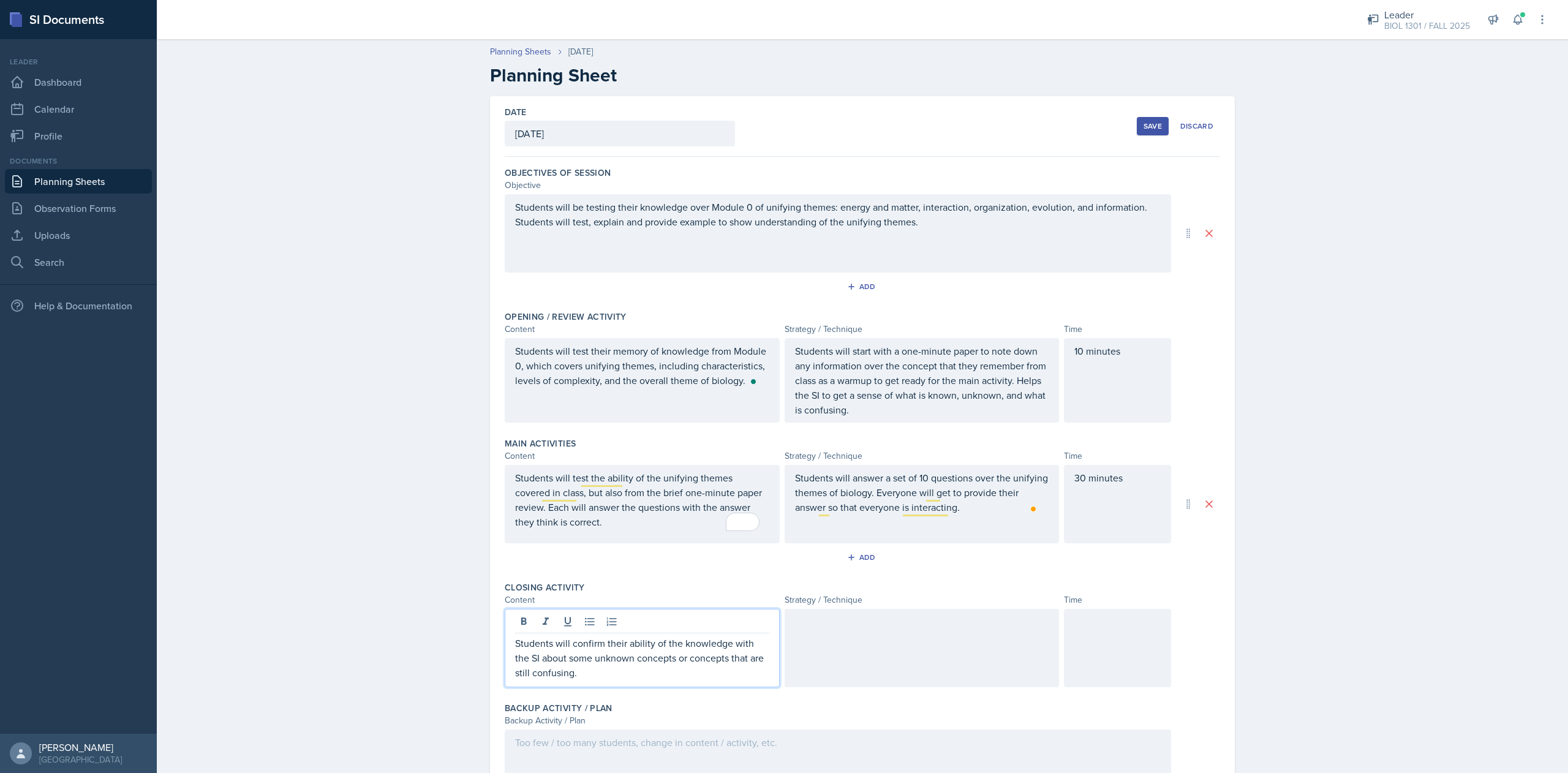
click at [826, 627] on div at bounding box center [922, 648] width 275 height 79
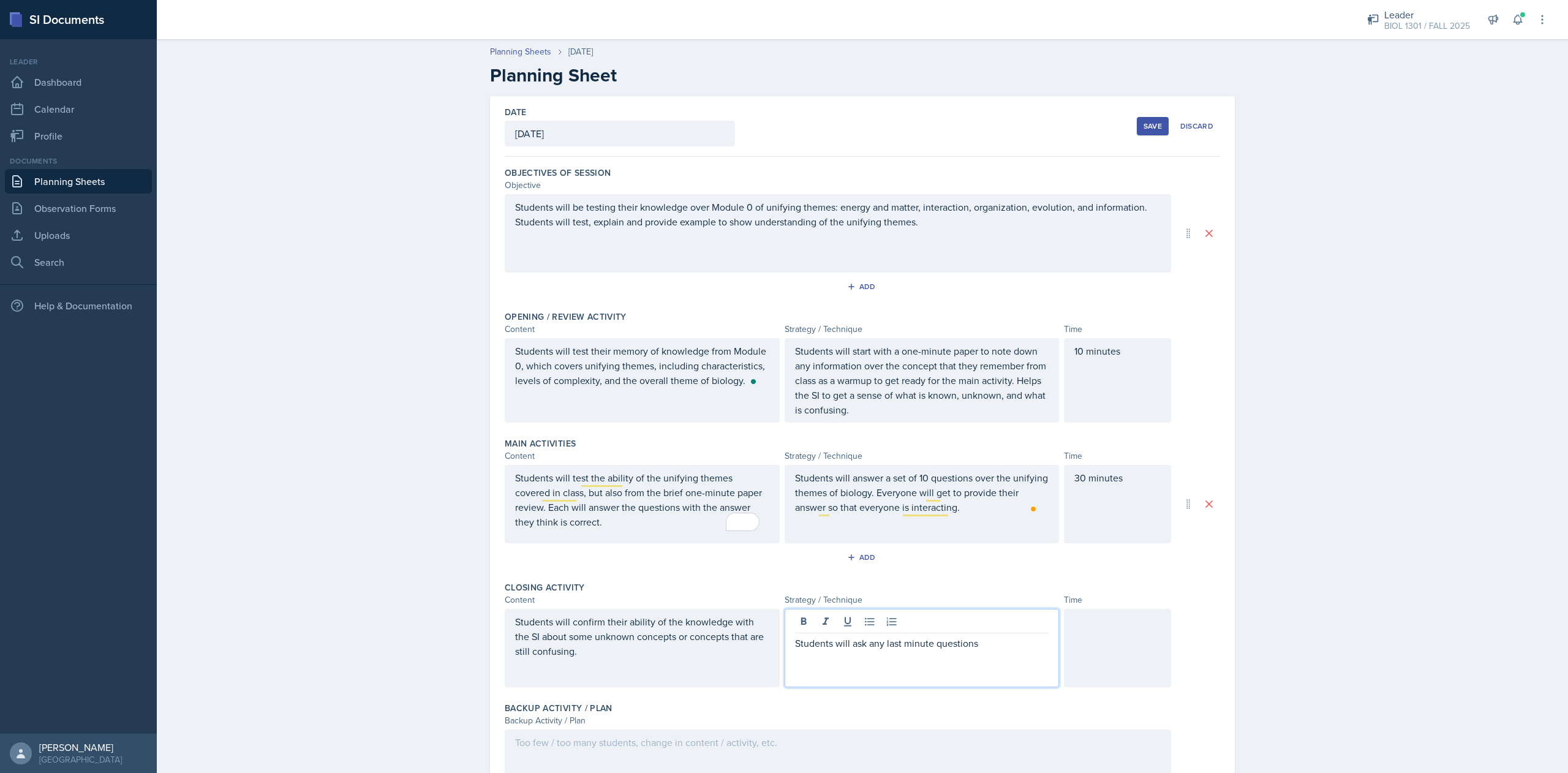
click at [1076, 485] on div "30 minutes" at bounding box center [1117, 504] width 107 height 79
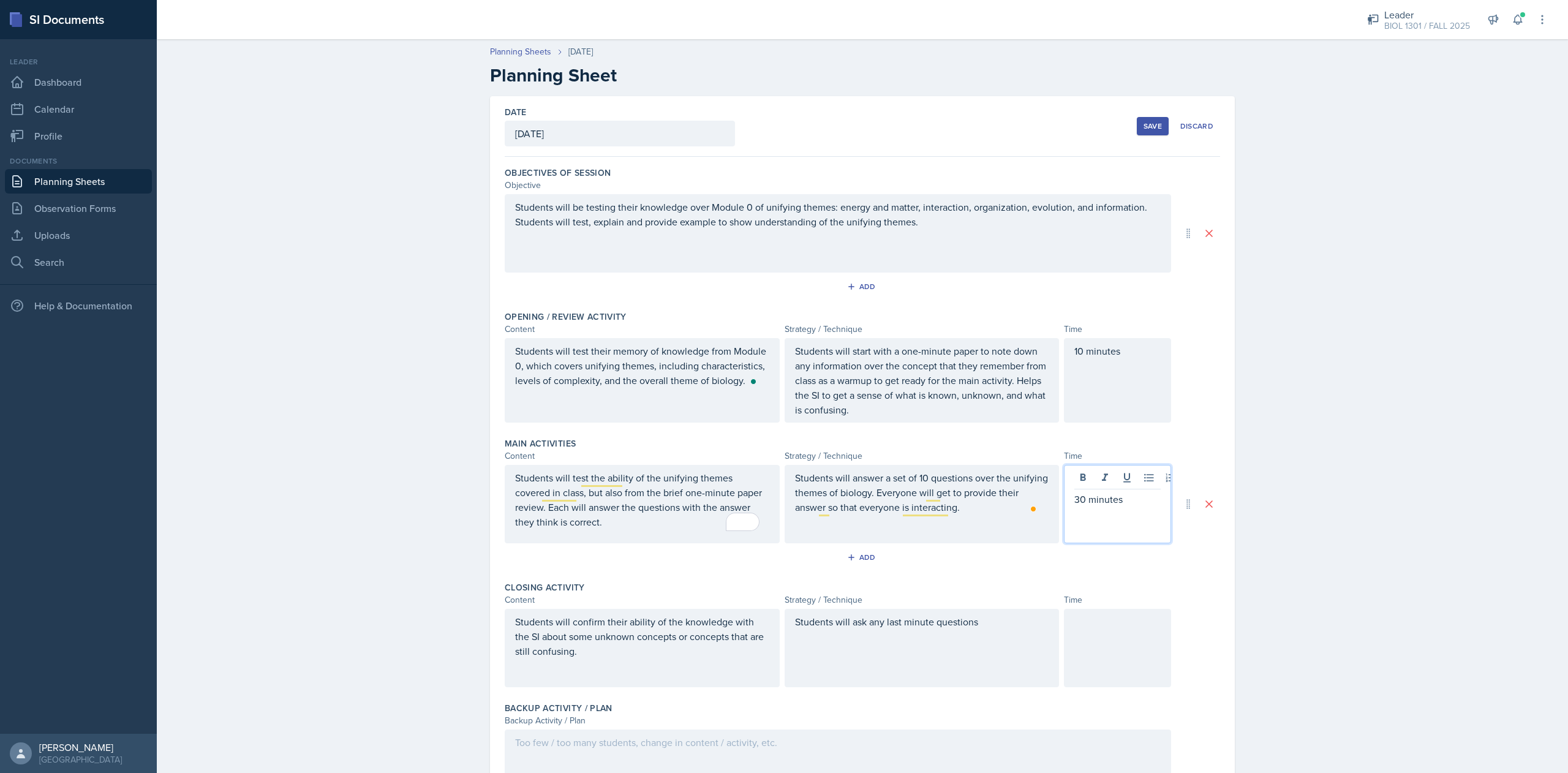
click at [1076, 496] on p "30 minutes" at bounding box center [1117, 499] width 86 height 15
click at [981, 628] on div "Students will ask any last minute questions" at bounding box center [922, 648] width 275 height 79
click at [1103, 636] on div at bounding box center [1117, 648] width 107 height 79
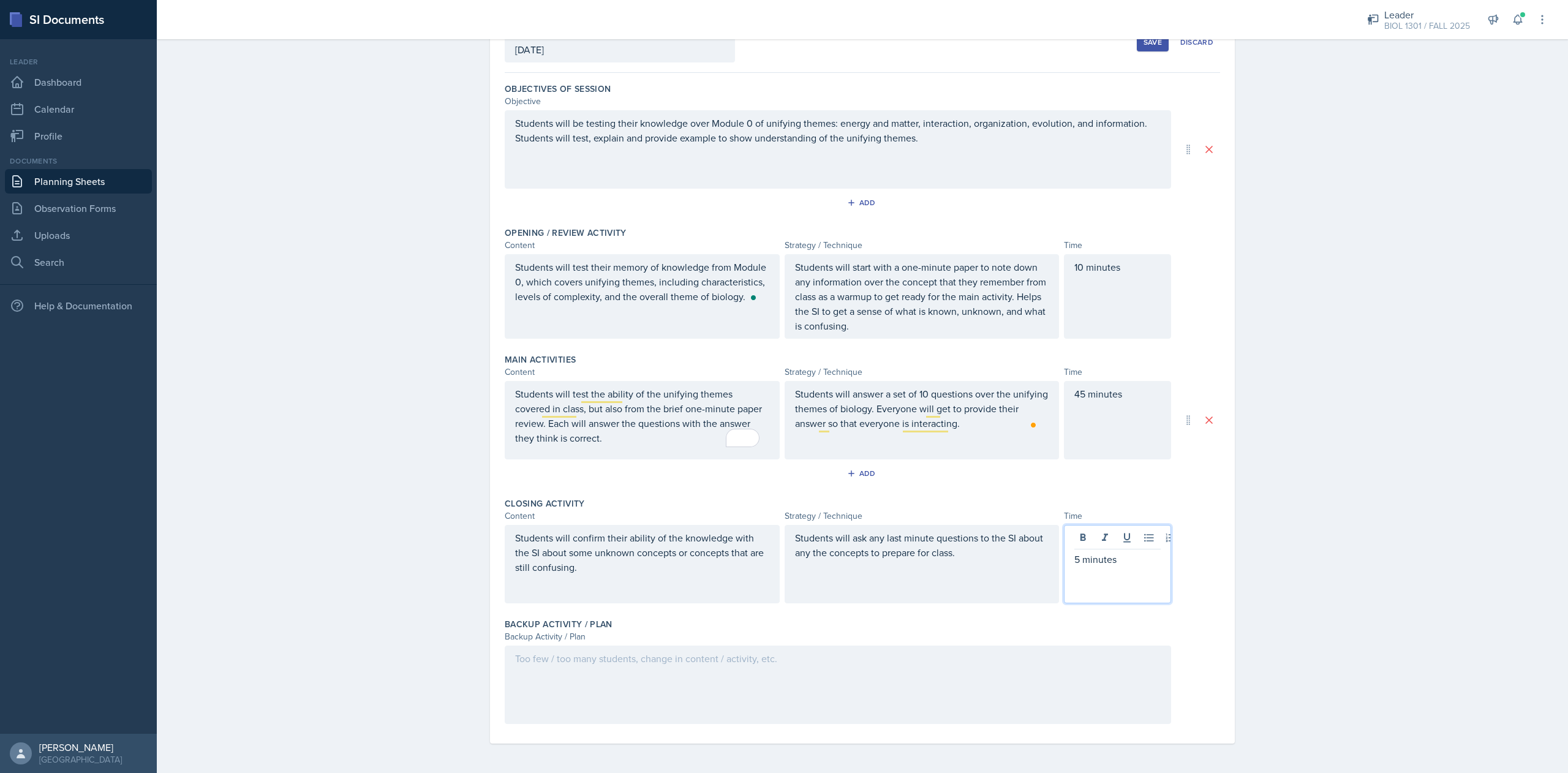
click at [840, 640] on div "Backup Activity / Plan" at bounding box center [838, 636] width 666 height 13
click at [770, 674] on div at bounding box center [838, 685] width 666 height 79
click at [1229, 688] on div "Date August 25th, 2025 August 2025 27 28 29 30 31 1 2 3 4 5 6 7 8 9 10 11 12 13…" at bounding box center [862, 392] width 784 height 760
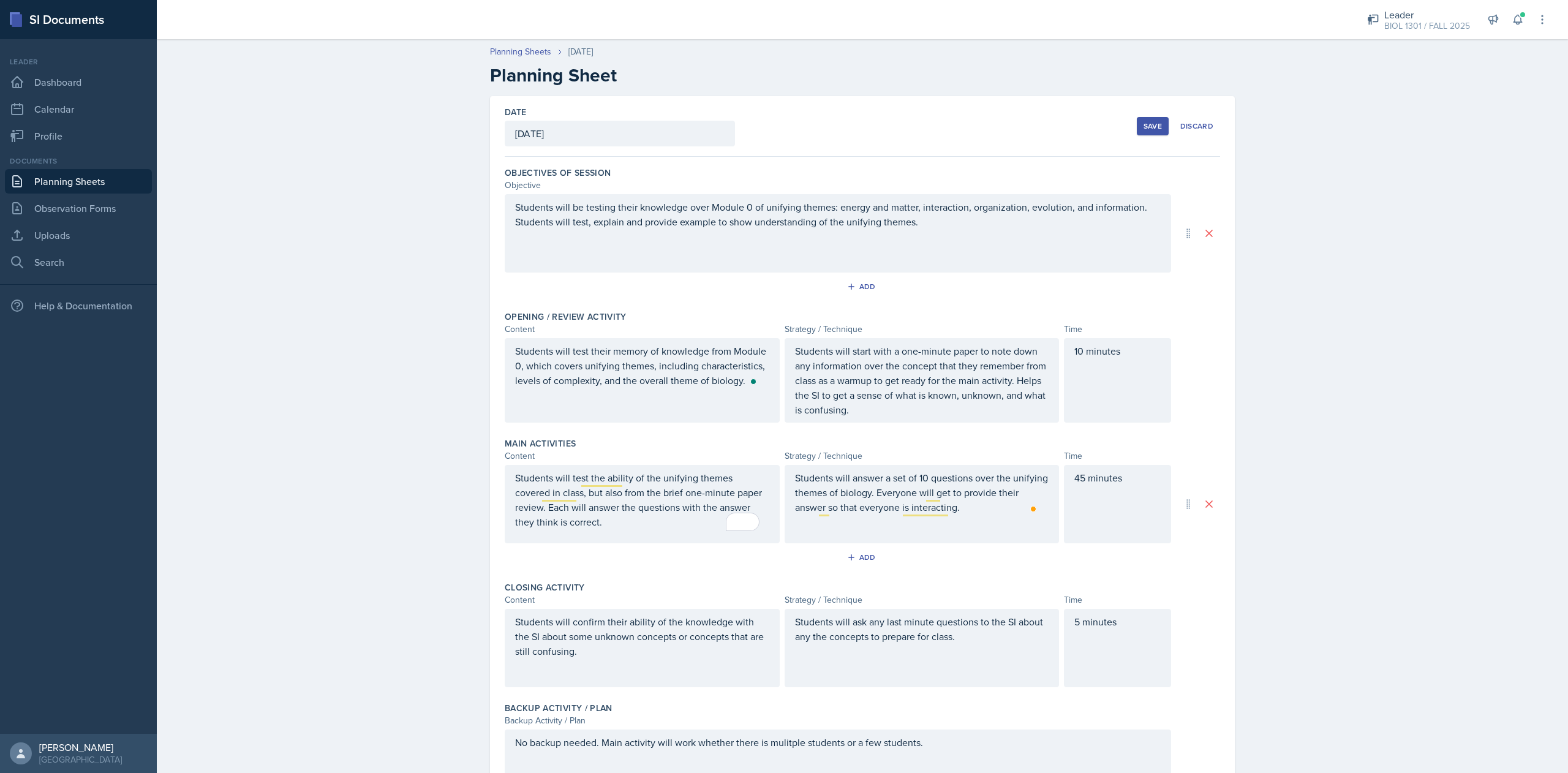
click at [1143, 129] on div "Save" at bounding box center [1152, 126] width 19 height 10
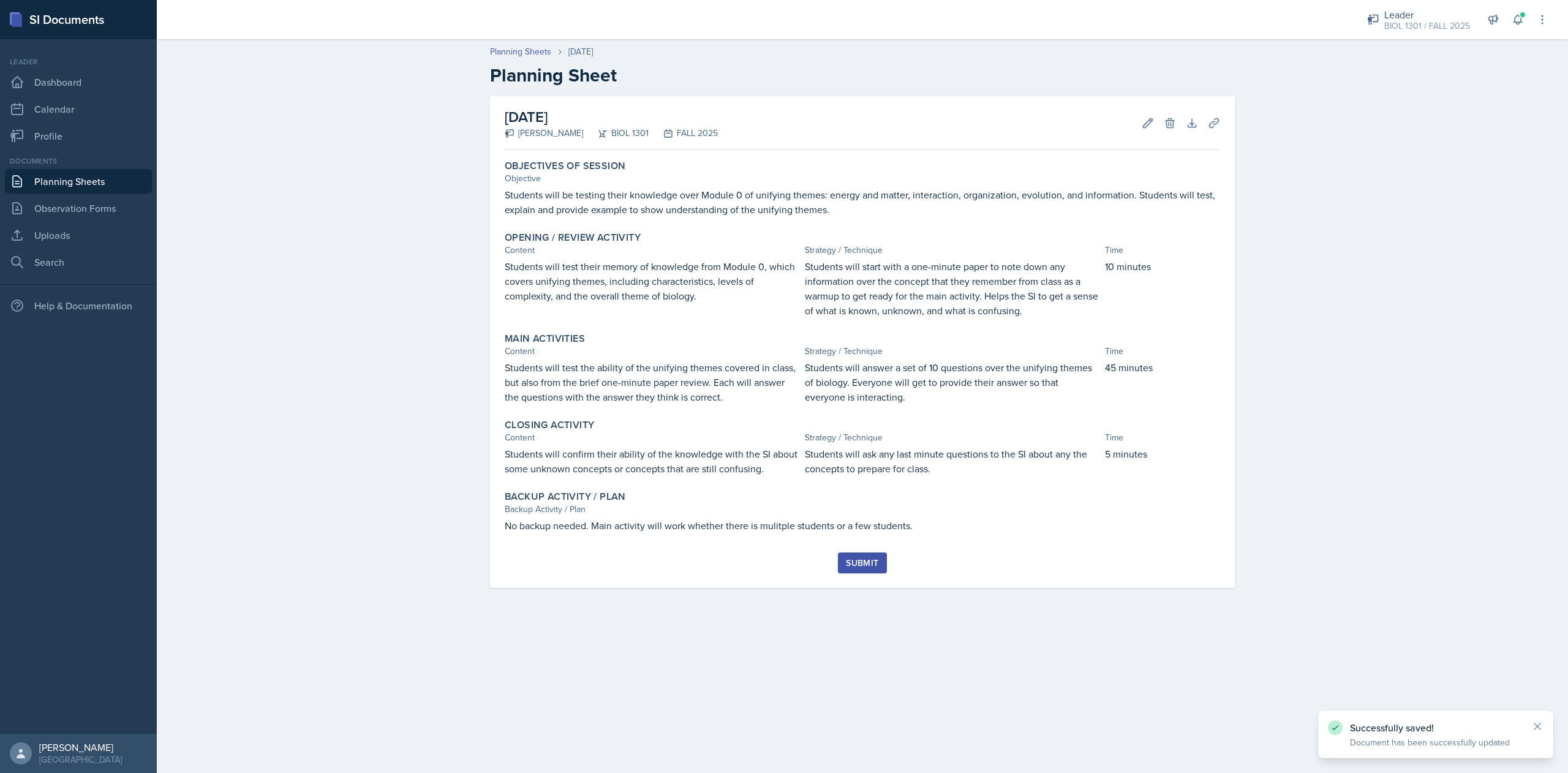
click at [871, 560] on div "Submit" at bounding box center [862, 562] width 33 height 10
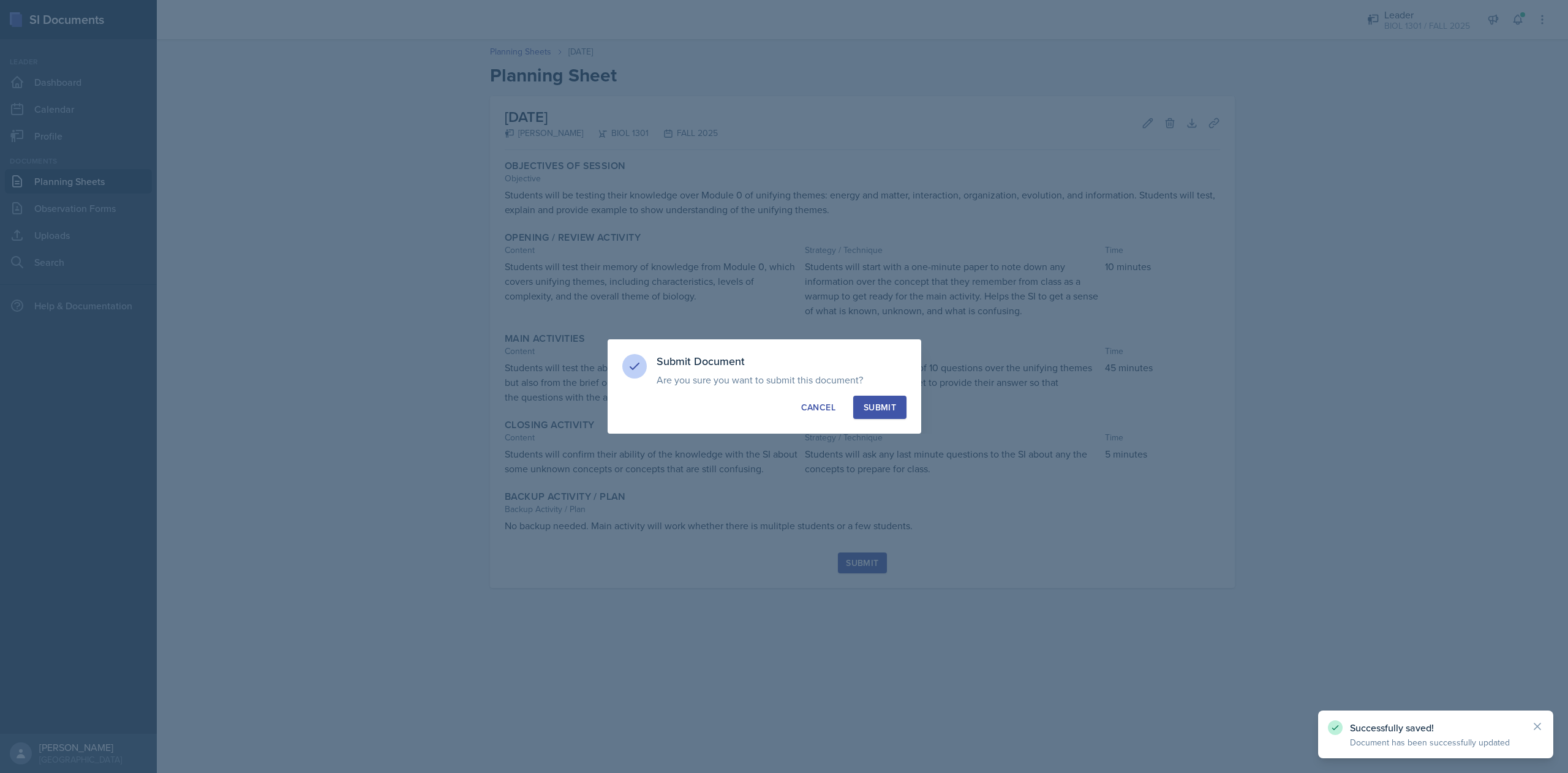
click at [883, 414] on button "Submit" at bounding box center [880, 407] width 53 height 23
